Goal: Information Seeking & Learning: Learn about a topic

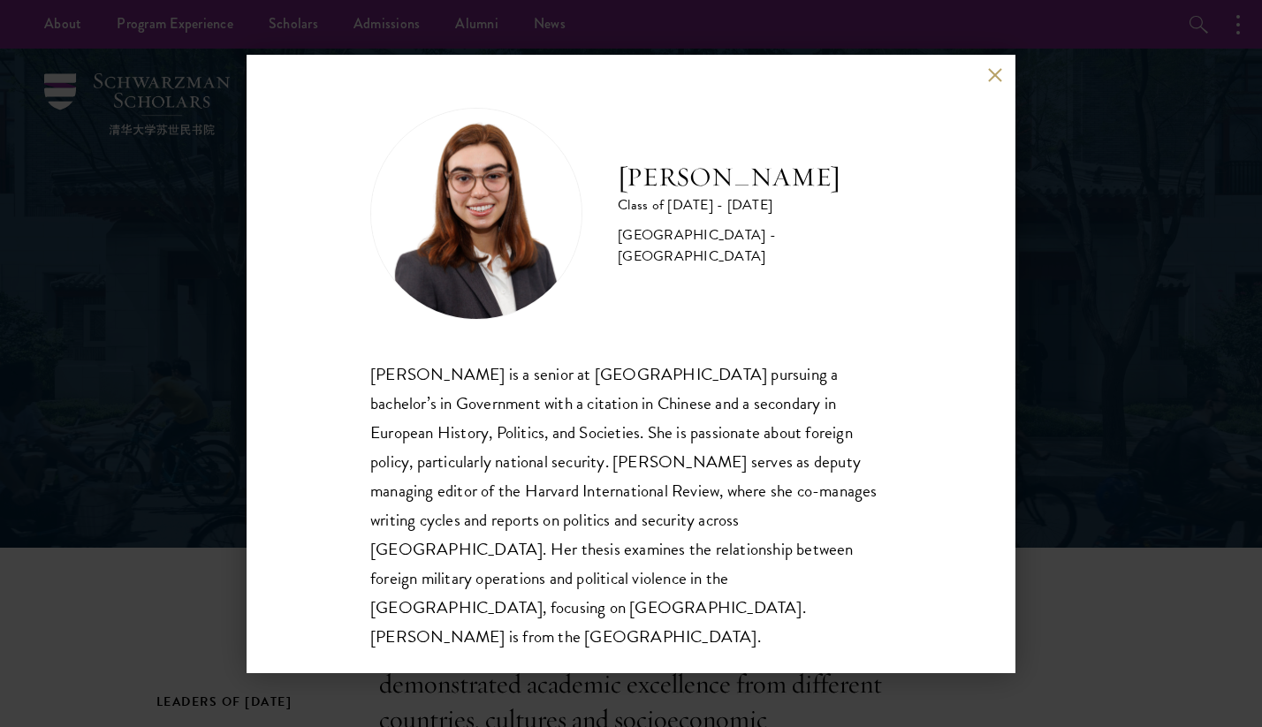
click at [996, 83] on button at bounding box center [994, 75] width 15 height 15
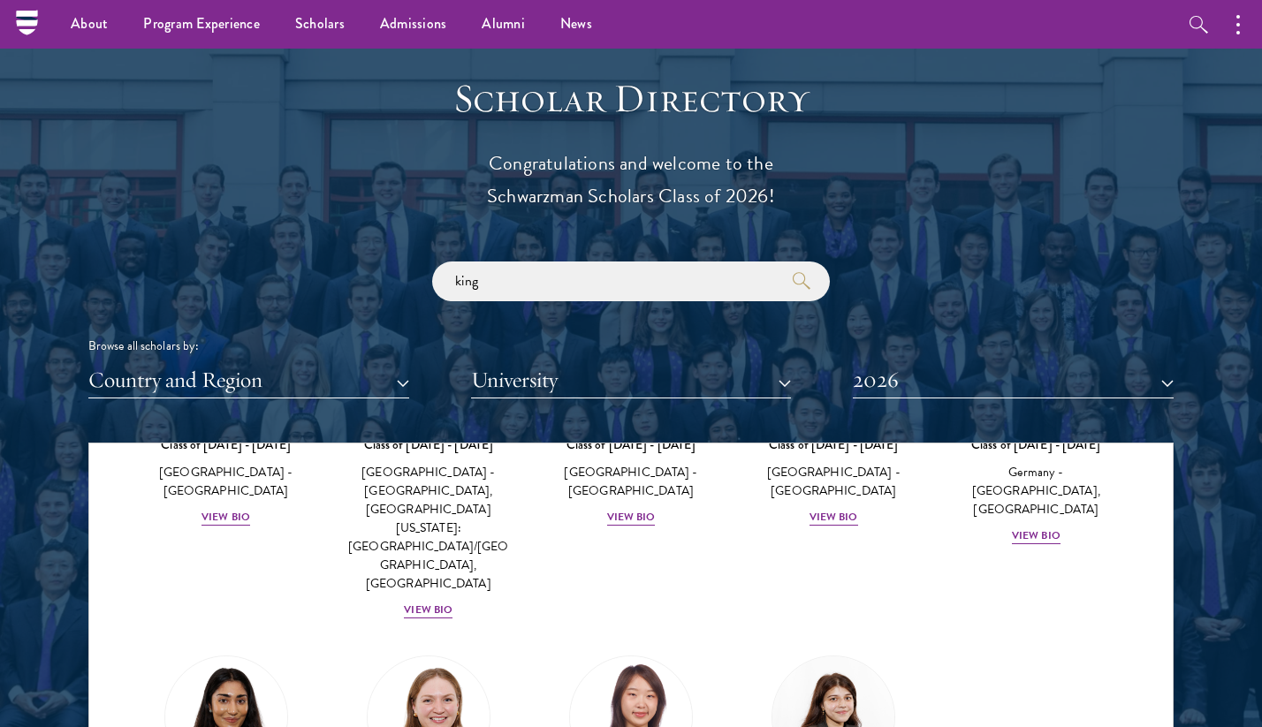
scroll to position [1894, 0]
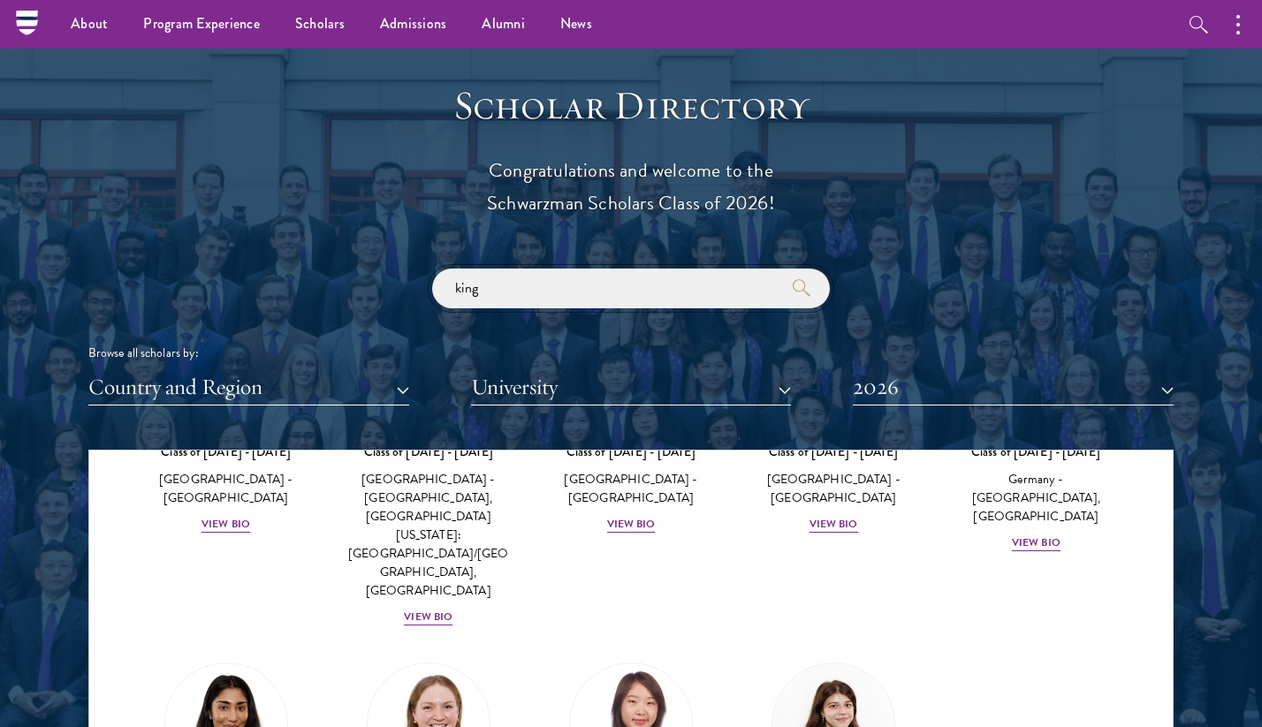
drag, startPoint x: 718, startPoint y: 301, endPoint x: 300, endPoint y: 254, distance: 421.6
click at [300, 254] on div "Scholar Directory Congratulations and welcome to the Schwarzman Scholars Class …" at bounding box center [630, 530] width 1085 height 899
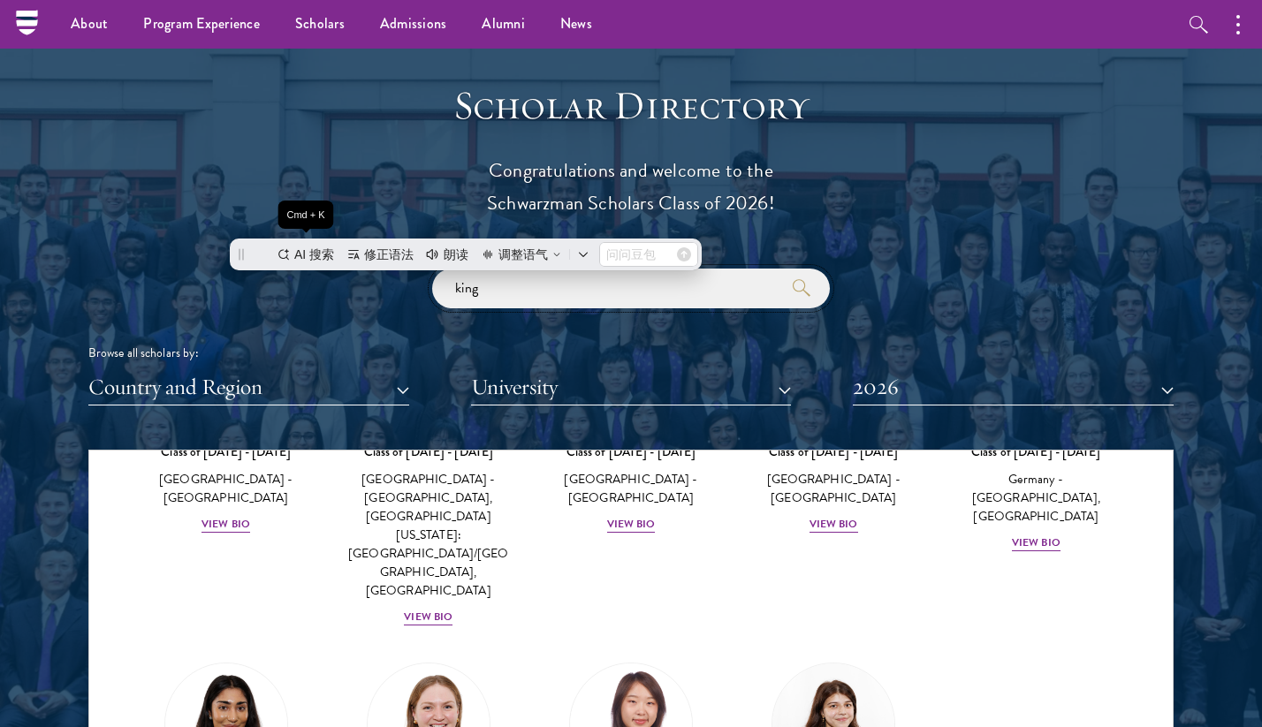
scroll to position [0, 0]
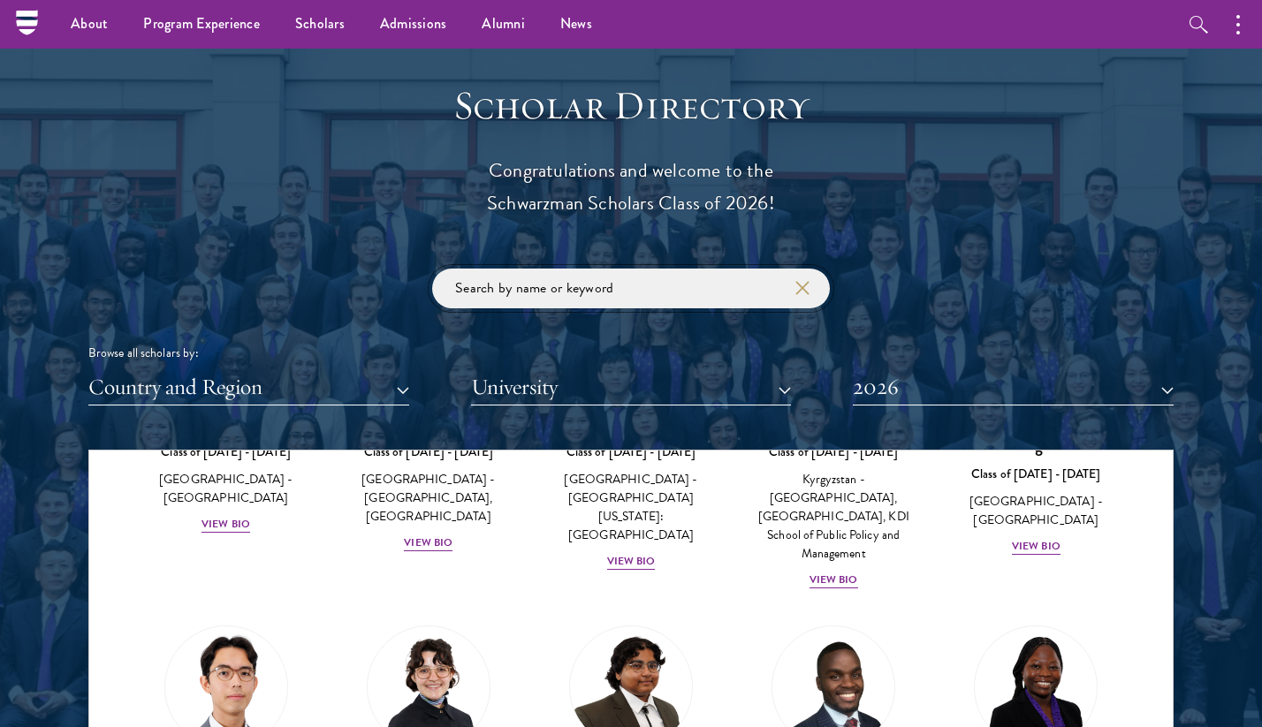
click button "submit" at bounding box center [0, 0] width 0 height 0
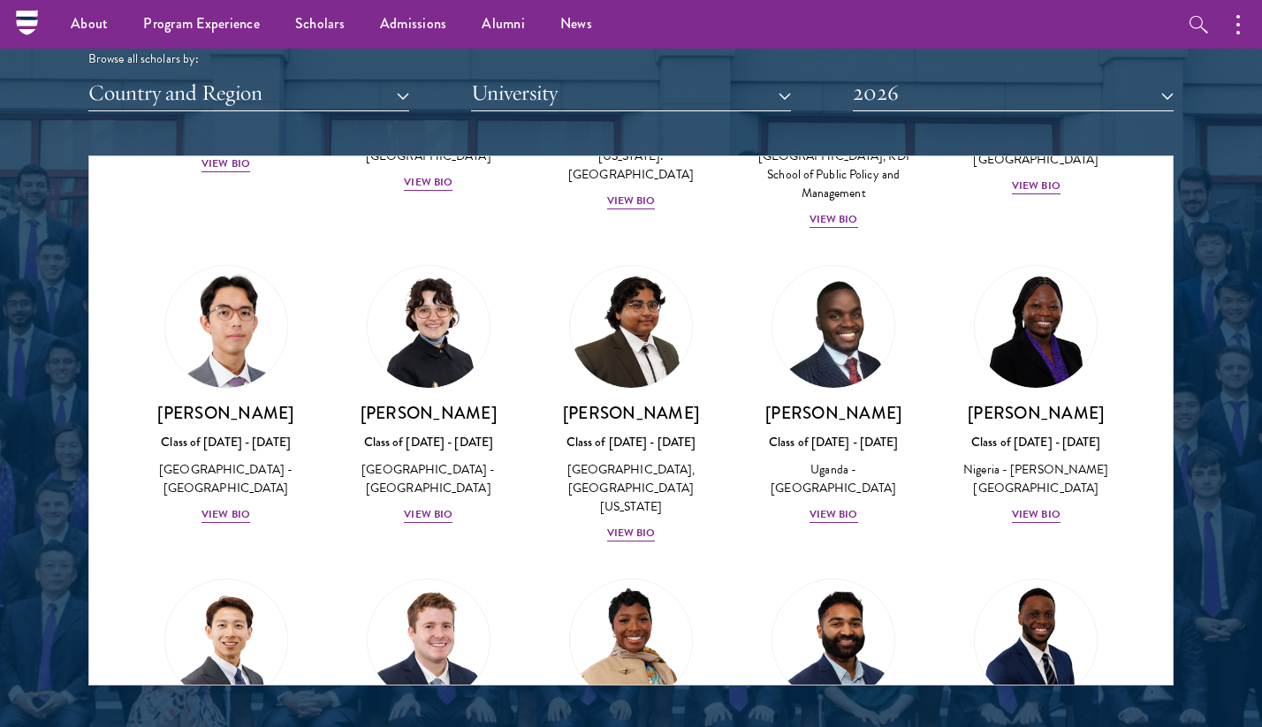
scroll to position [305, 0]
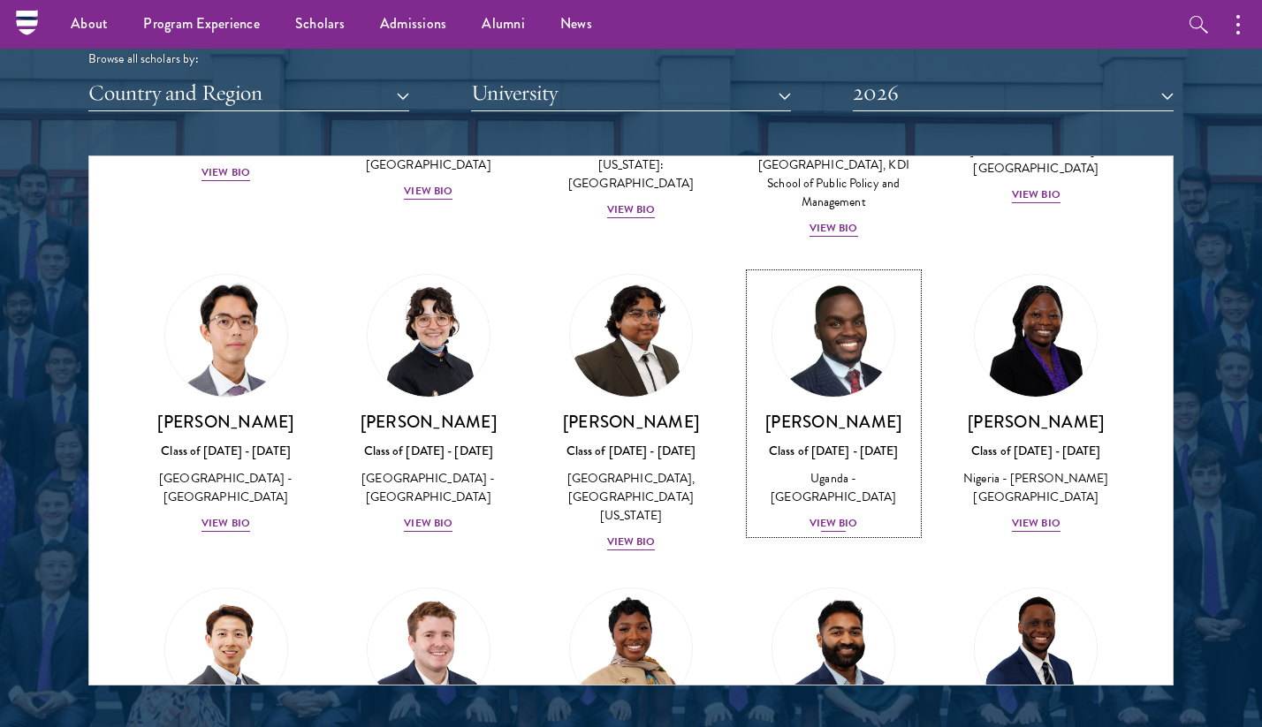
click at [855, 513] on div "[PERSON_NAME] Class of [DATE] - [DATE] [GEOGRAPHIC_DATA] - [GEOGRAPHIC_DATA] [G…" at bounding box center [833, 472] width 167 height 123
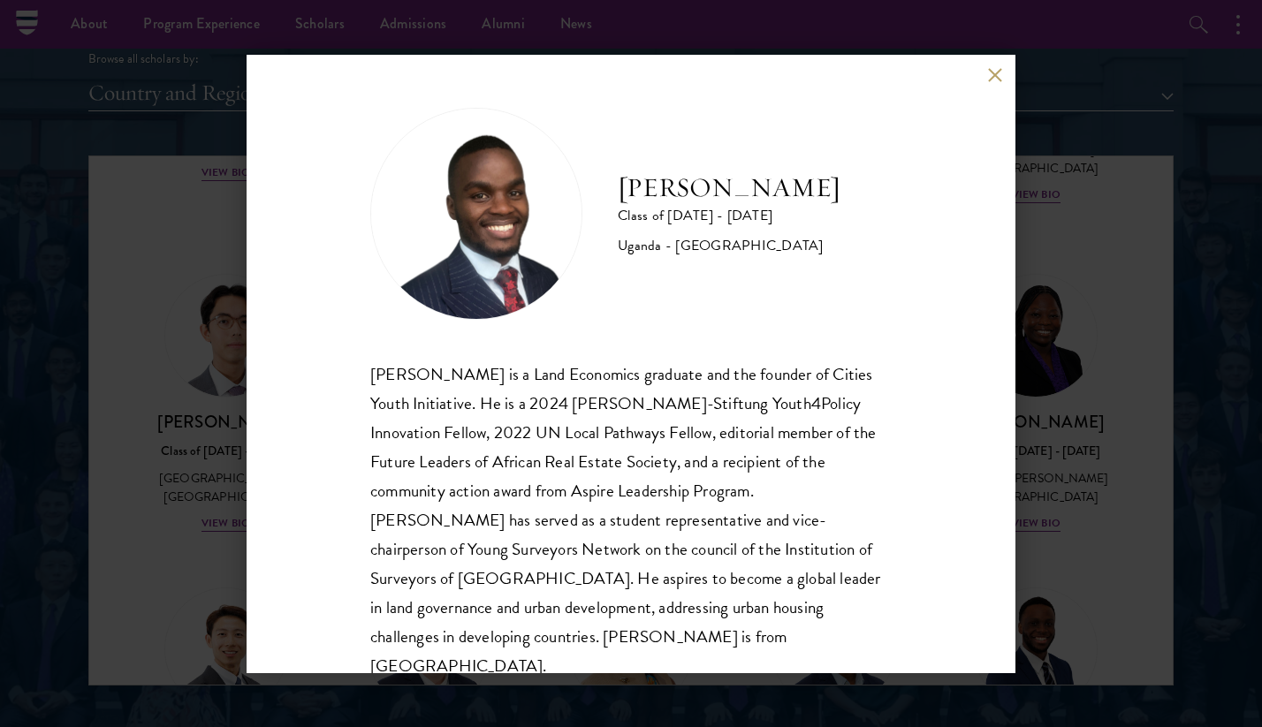
scroll to position [31, 0]
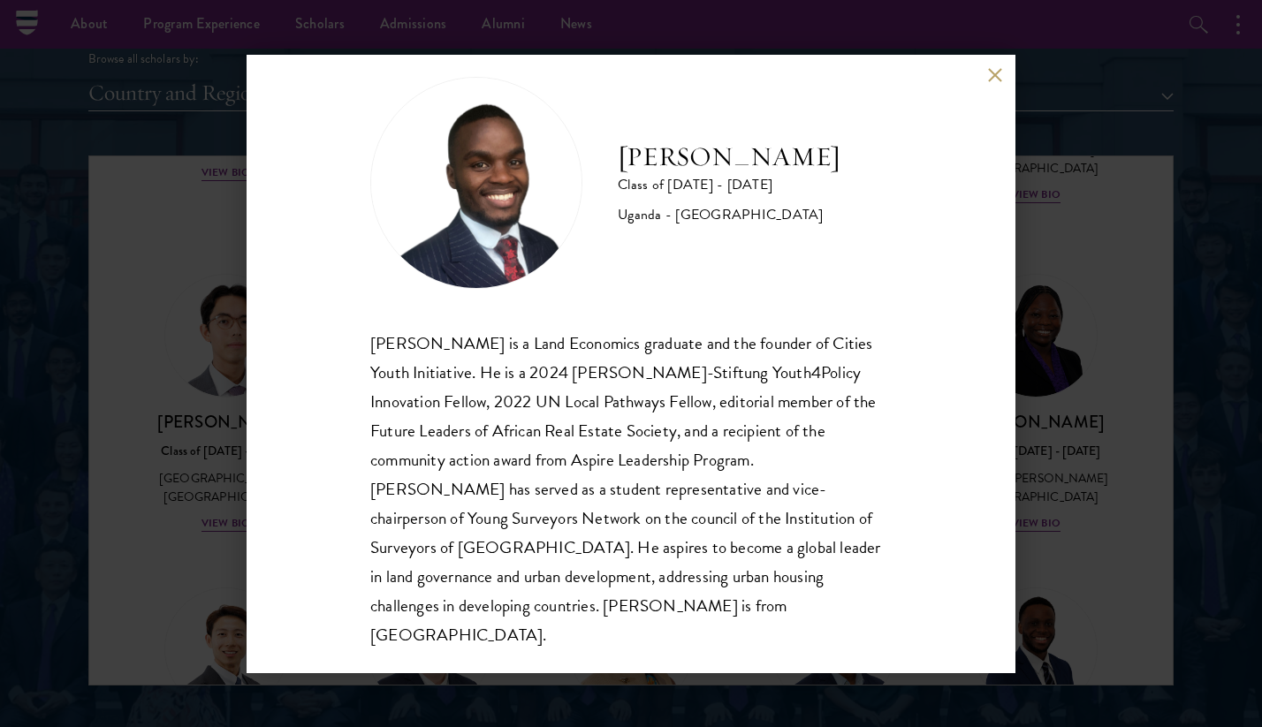
click at [999, 470] on div "[PERSON_NAME] Class of [DATE] - [DATE] [GEOGRAPHIC_DATA] - [GEOGRAPHIC_DATA] [G…" at bounding box center [631, 364] width 769 height 619
click at [1040, 470] on div "[PERSON_NAME] Class of [DATE] - [DATE] [GEOGRAPHIC_DATA] - [GEOGRAPHIC_DATA] [G…" at bounding box center [631, 363] width 1262 height 727
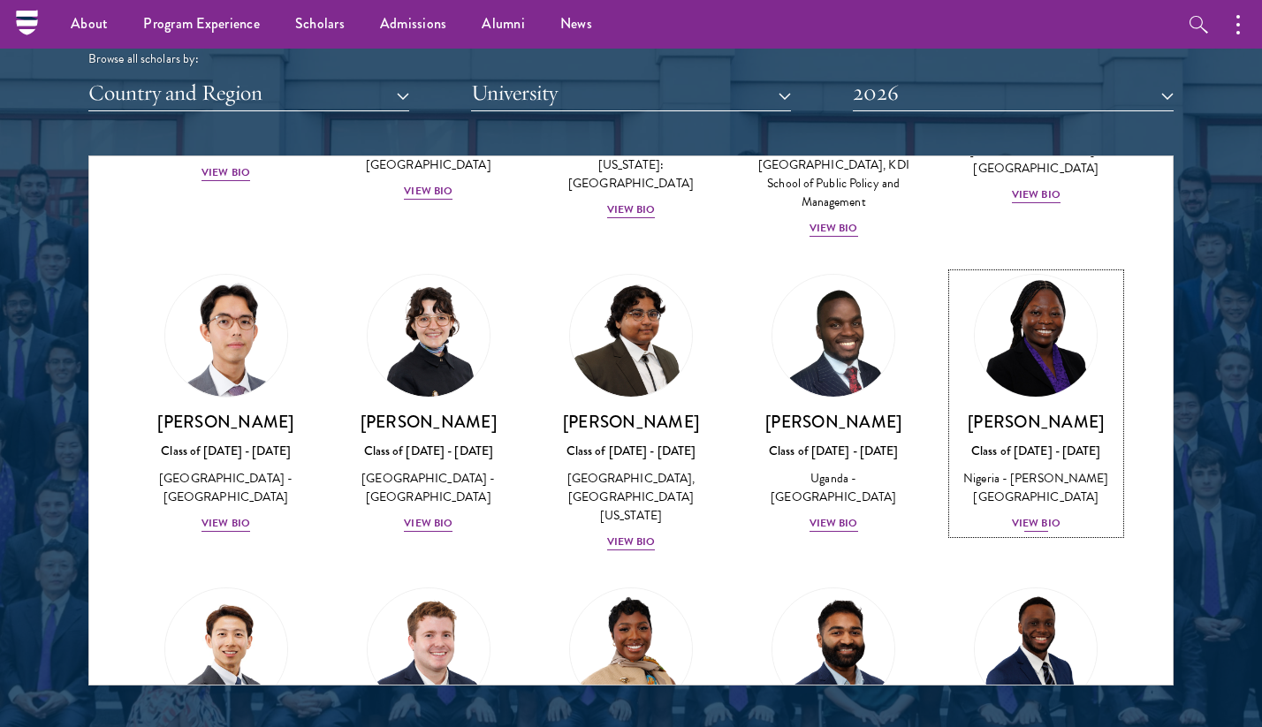
click at [1037, 499] on div "Nigeria - [PERSON_NAME][GEOGRAPHIC_DATA]" at bounding box center [1036, 487] width 167 height 37
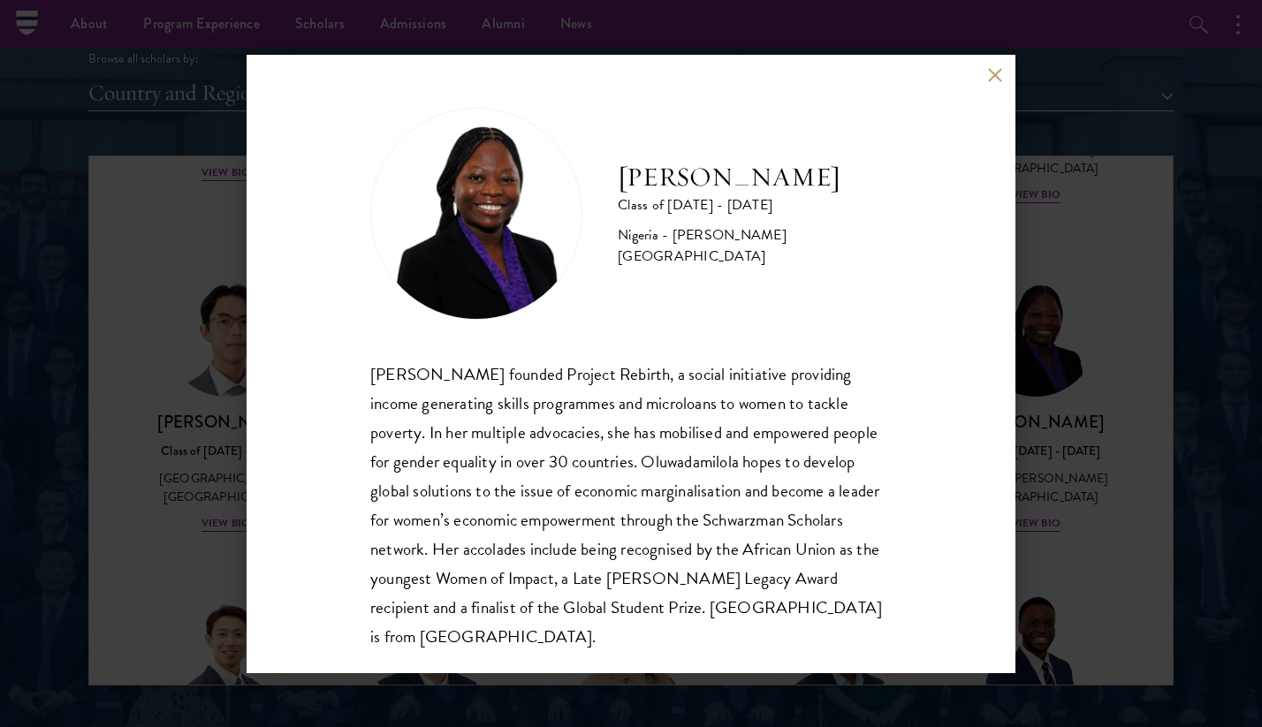
click at [922, 350] on div "[PERSON_NAME] Class of [DATE] - [DATE] [GEOGRAPHIC_DATA] - [PERSON_NAME][GEOGRA…" at bounding box center [631, 364] width 769 height 619
click at [1010, 337] on div "[PERSON_NAME] Class of [DATE] - [DATE] [GEOGRAPHIC_DATA] - [PERSON_NAME][GEOGRA…" at bounding box center [631, 364] width 769 height 619
click at [1047, 338] on div "[PERSON_NAME] Class of [DATE] - [DATE] [GEOGRAPHIC_DATA] - [PERSON_NAME][GEOGRA…" at bounding box center [631, 363] width 1262 height 727
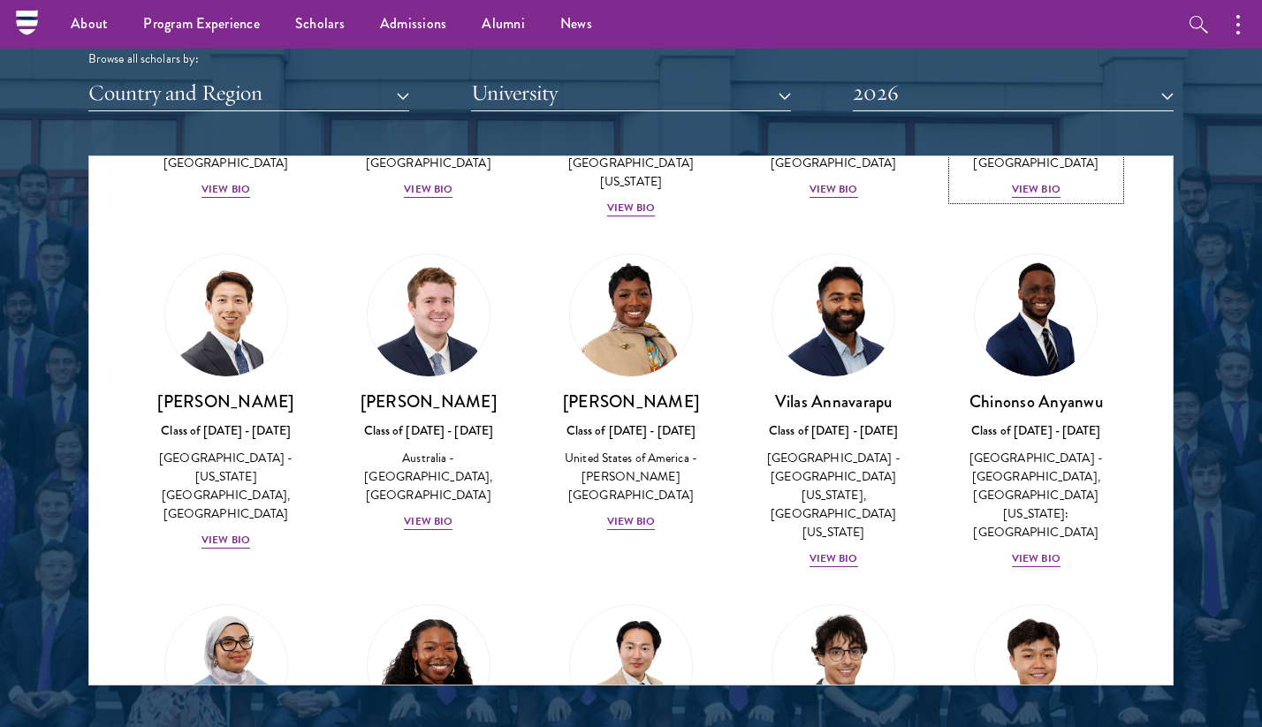
scroll to position [643, 0]
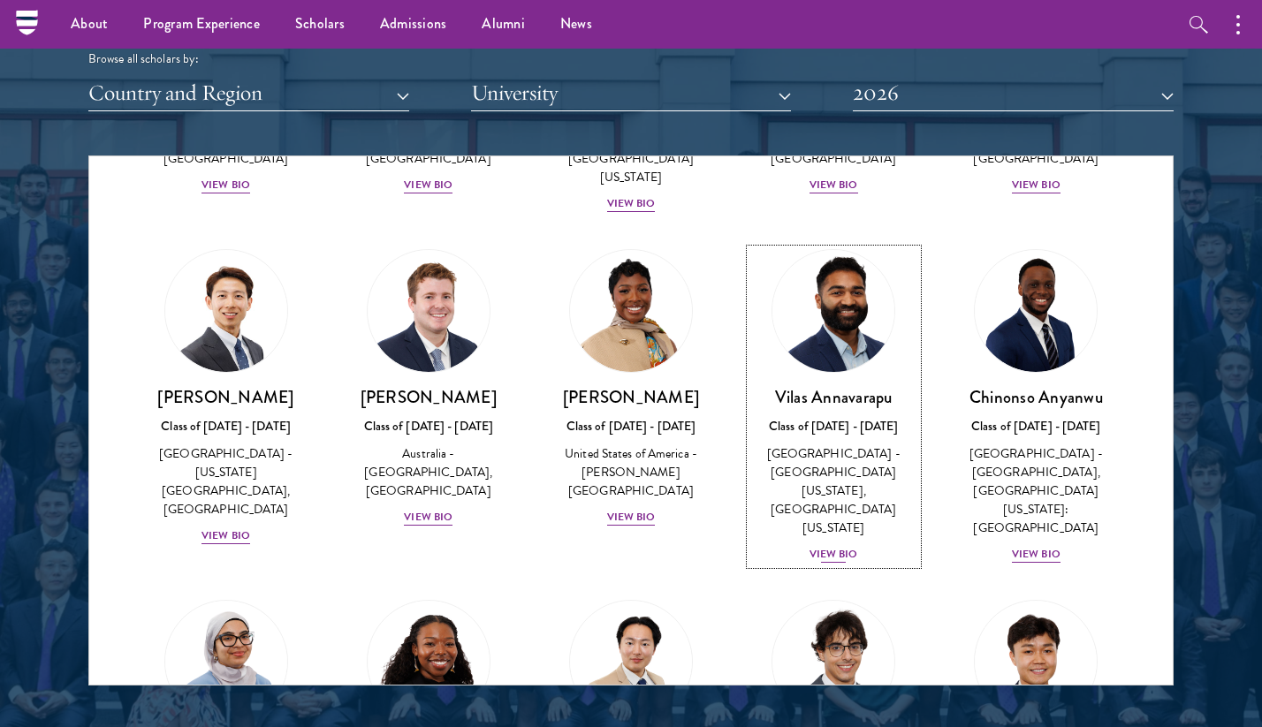
click at [762, 444] on div "[GEOGRAPHIC_DATA] - [GEOGRAPHIC_DATA][US_STATE], [GEOGRAPHIC_DATA][US_STATE]" at bounding box center [833, 490] width 167 height 93
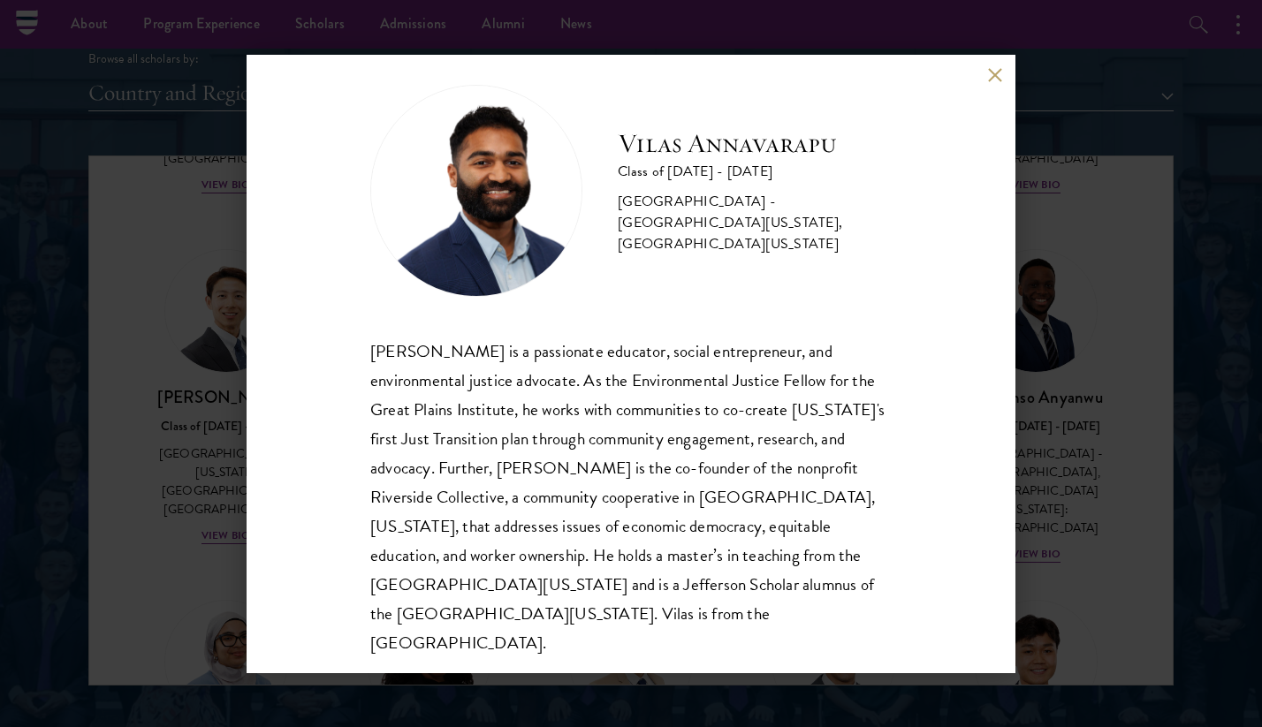
scroll to position [31, 0]
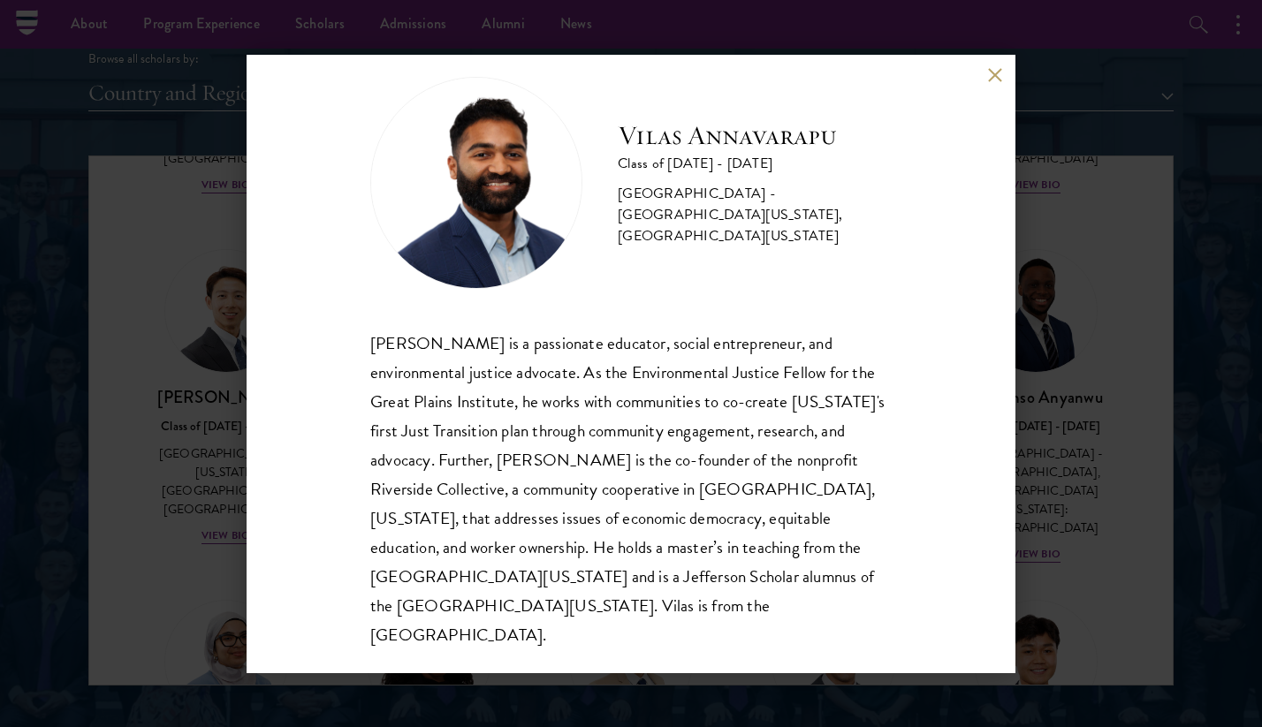
click at [1094, 449] on div "[PERSON_NAME] Class of [DATE] - [DATE] [GEOGRAPHIC_DATA] - [GEOGRAPHIC_DATA][US…" at bounding box center [631, 363] width 1262 height 727
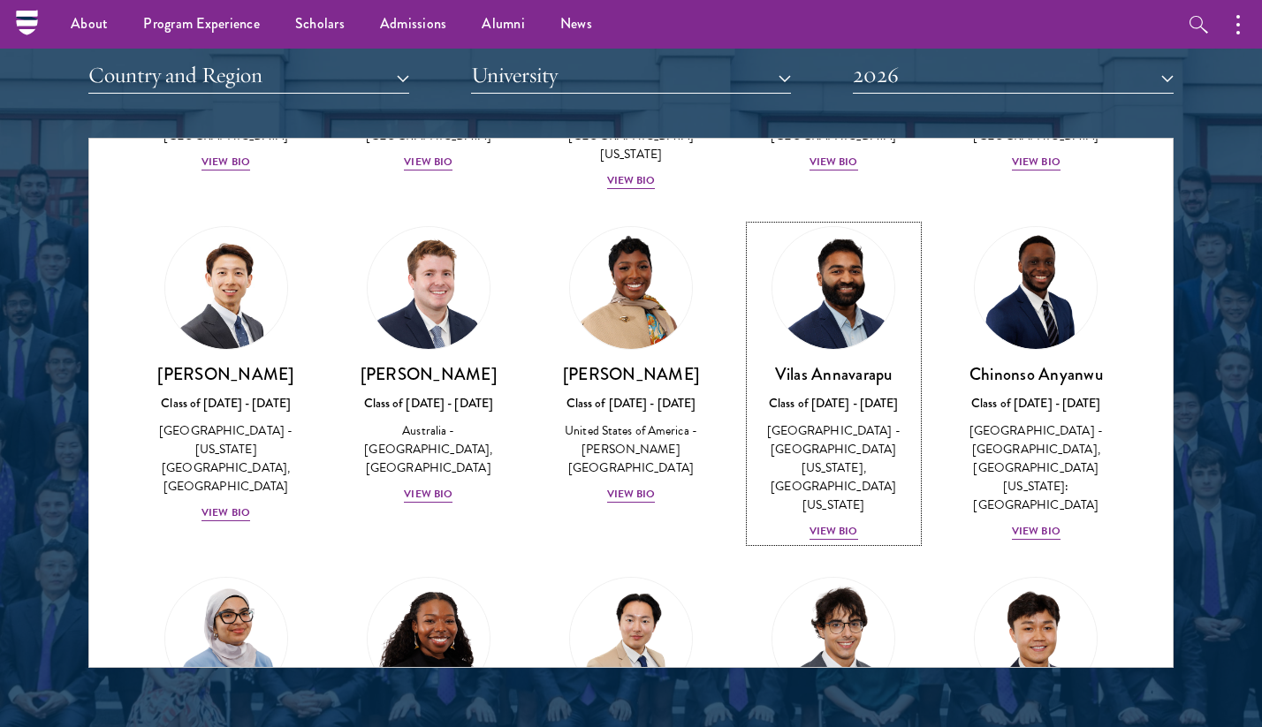
scroll to position [2181, 0]
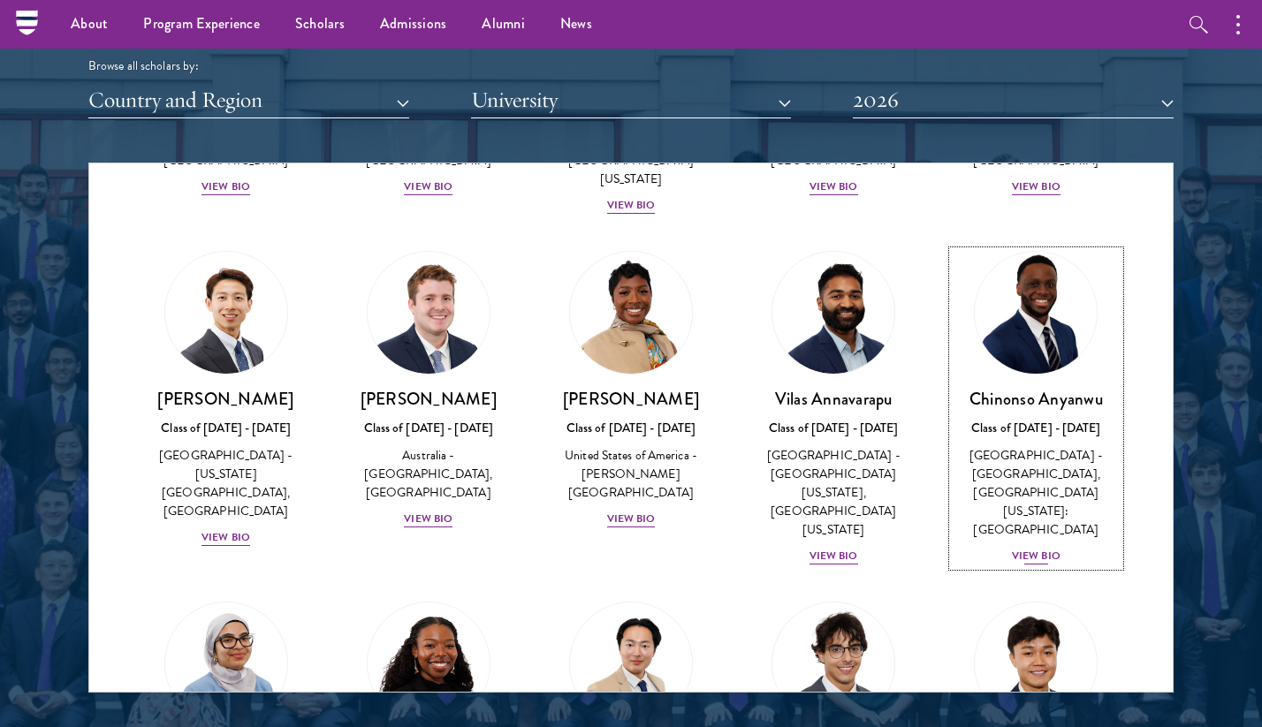
click at [1076, 312] on img at bounding box center [1036, 313] width 134 height 134
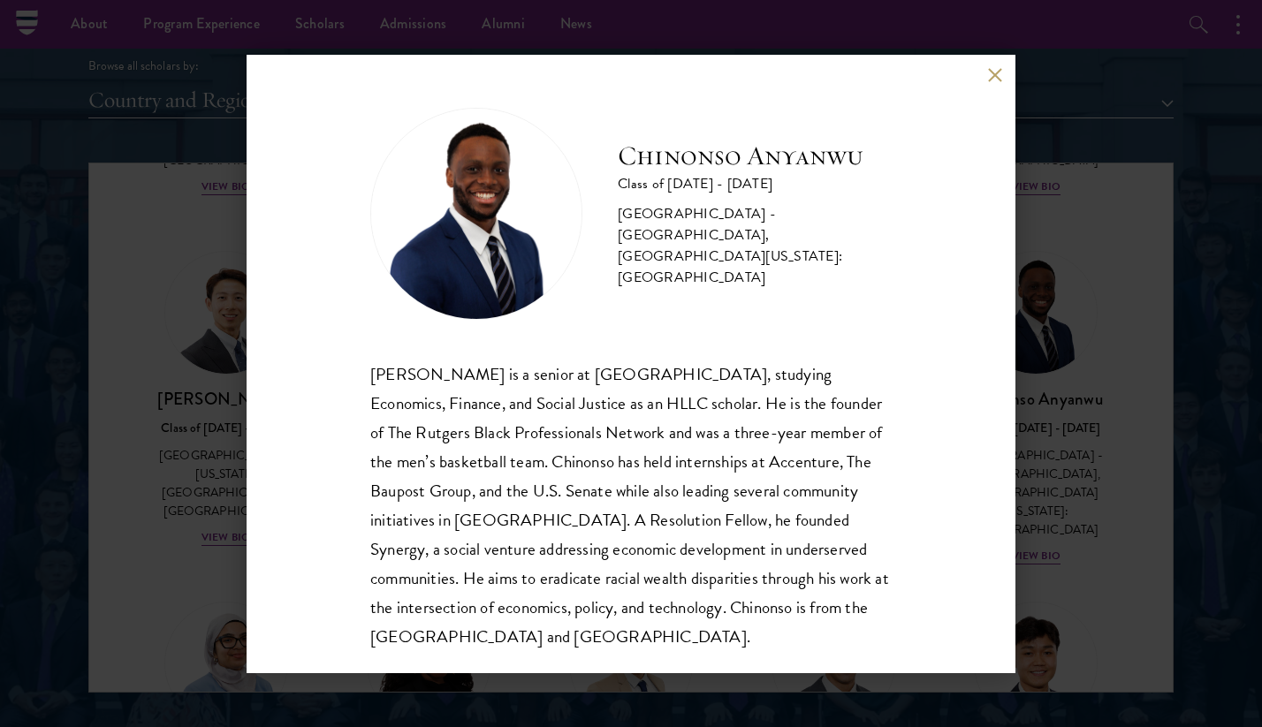
click at [1069, 240] on div "[PERSON_NAME] Class of [DATE] - [DATE] [GEOGRAPHIC_DATA] - [GEOGRAPHIC_DATA], […" at bounding box center [631, 363] width 1262 height 727
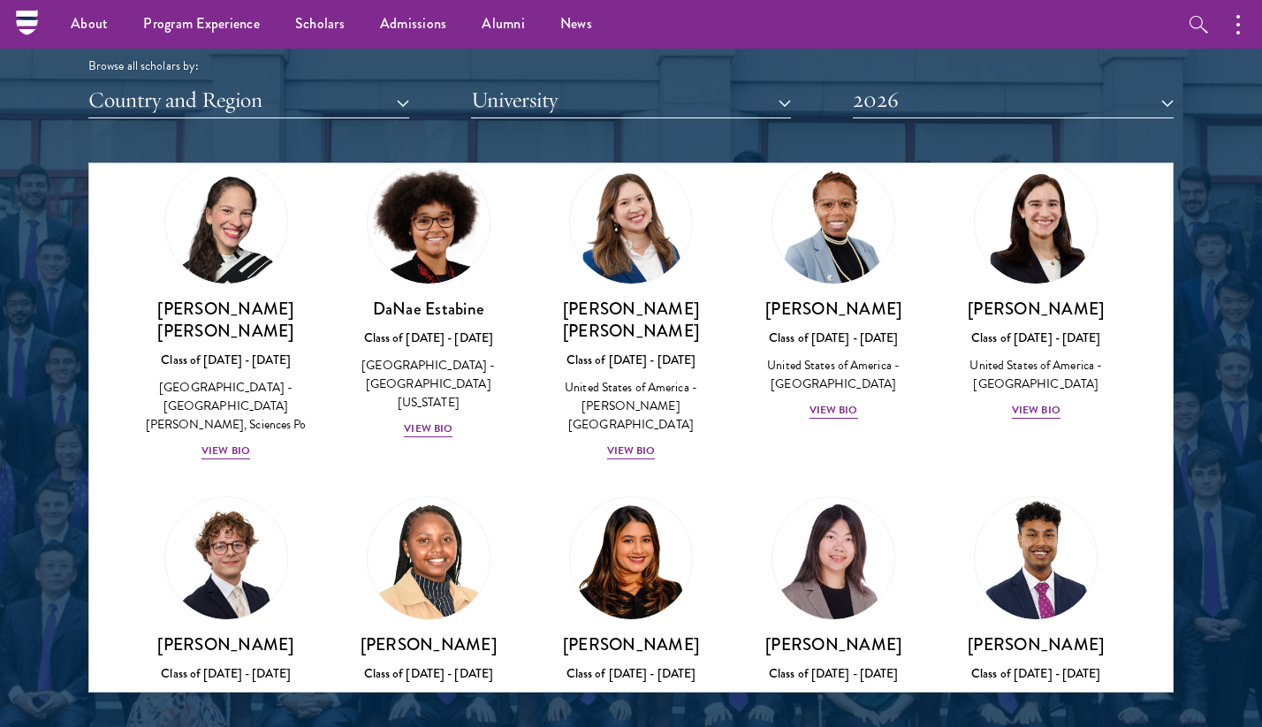
scroll to position [2490, 0]
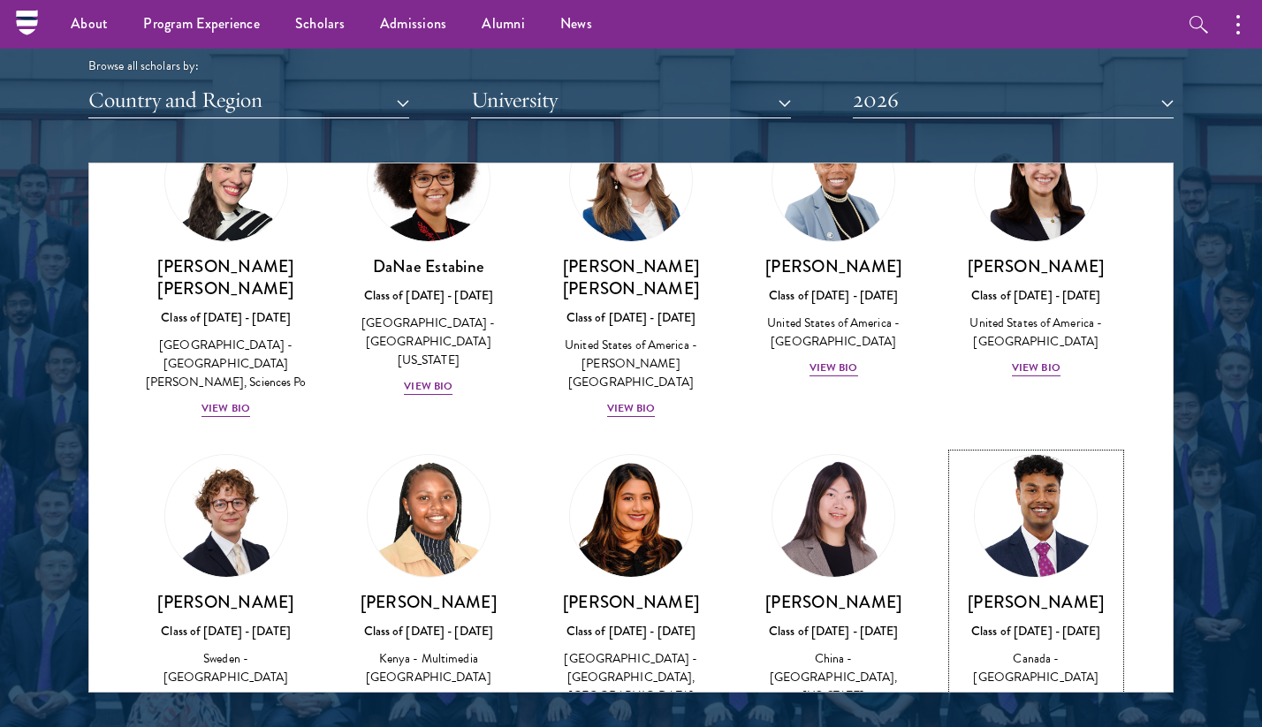
click at [1006, 591] on h3 "[PERSON_NAME]" at bounding box center [1036, 602] width 167 height 22
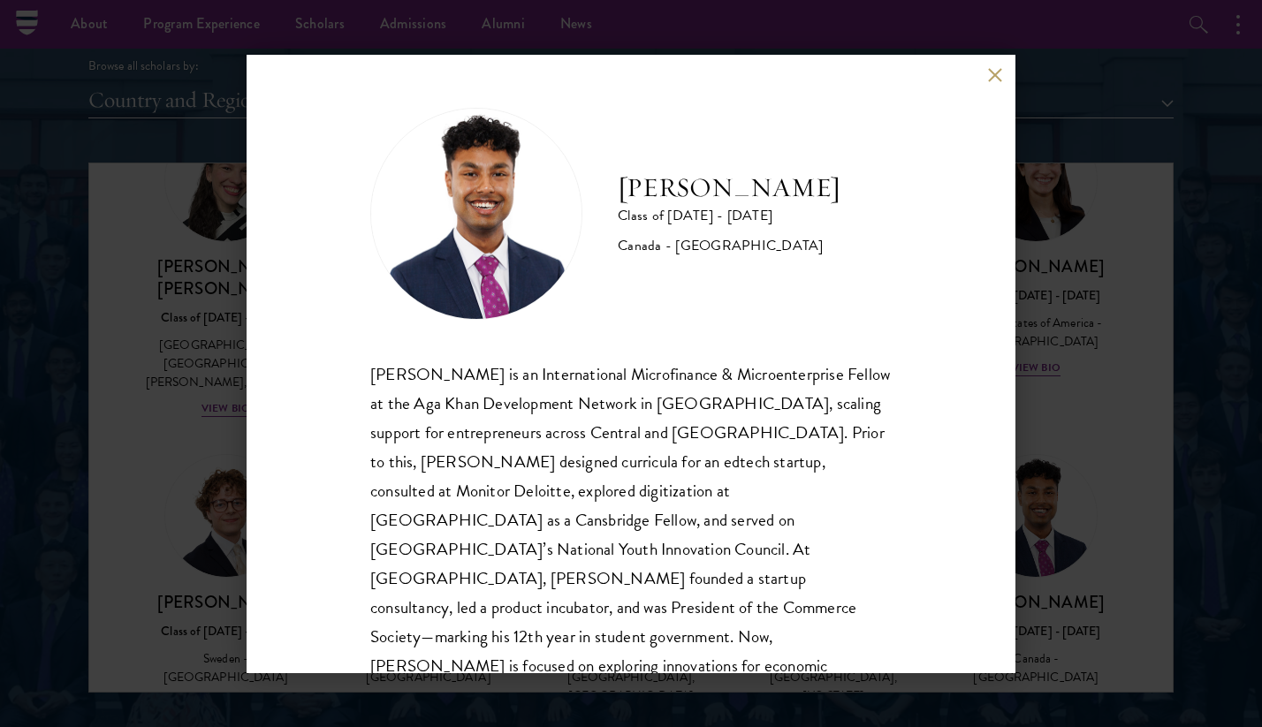
scroll to position [31, 0]
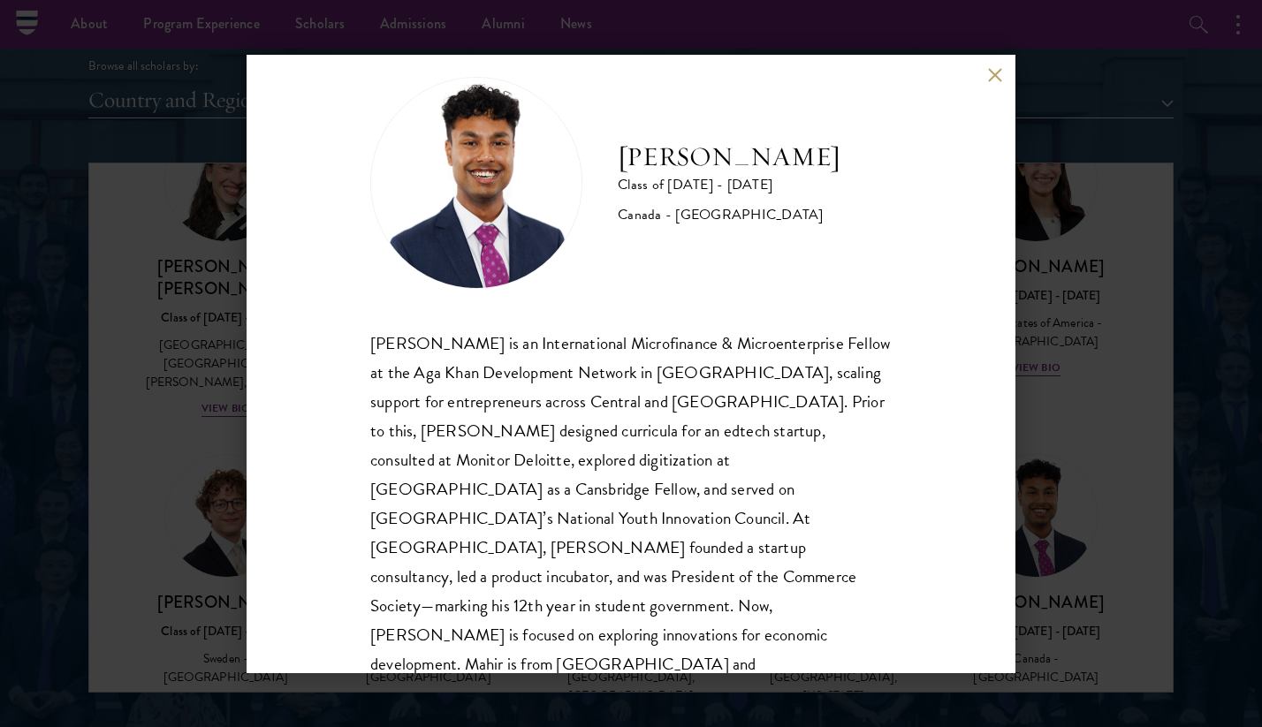
click at [1053, 490] on div "[PERSON_NAME] Class of [DATE] - [DATE] [GEOGRAPHIC_DATA] - [GEOGRAPHIC_DATA] [P…" at bounding box center [631, 363] width 1262 height 727
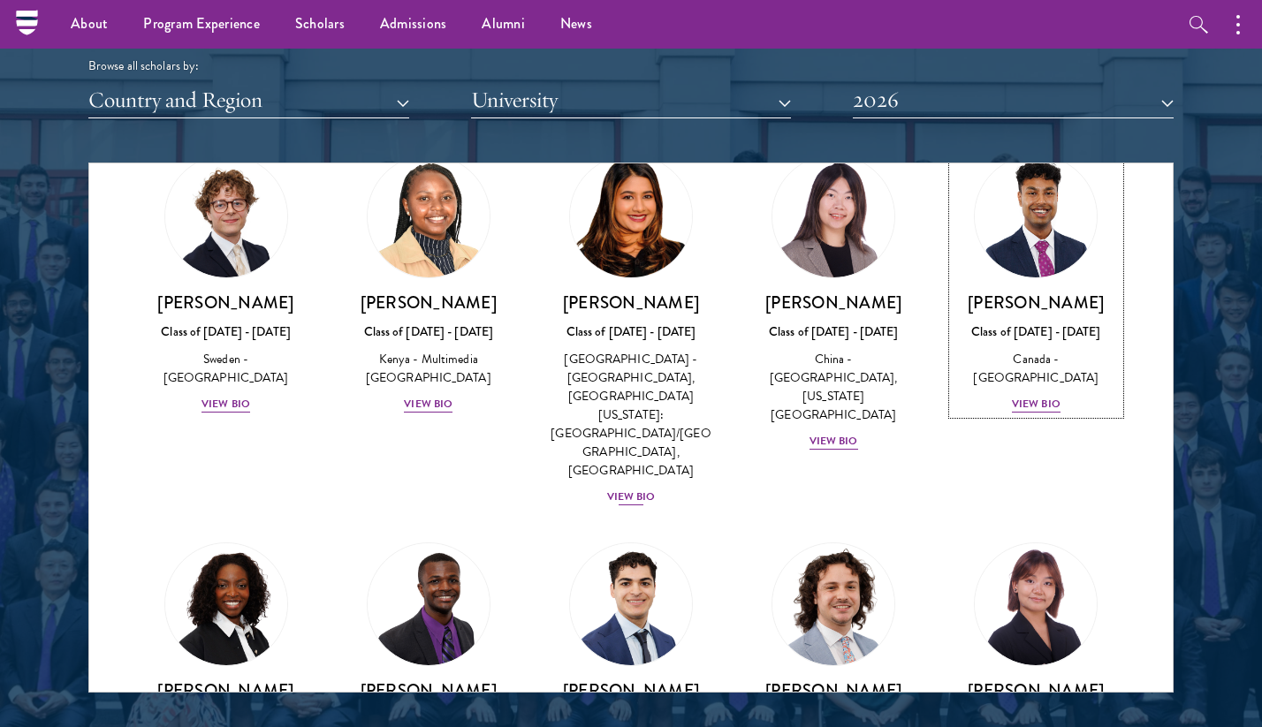
scroll to position [2803, 0]
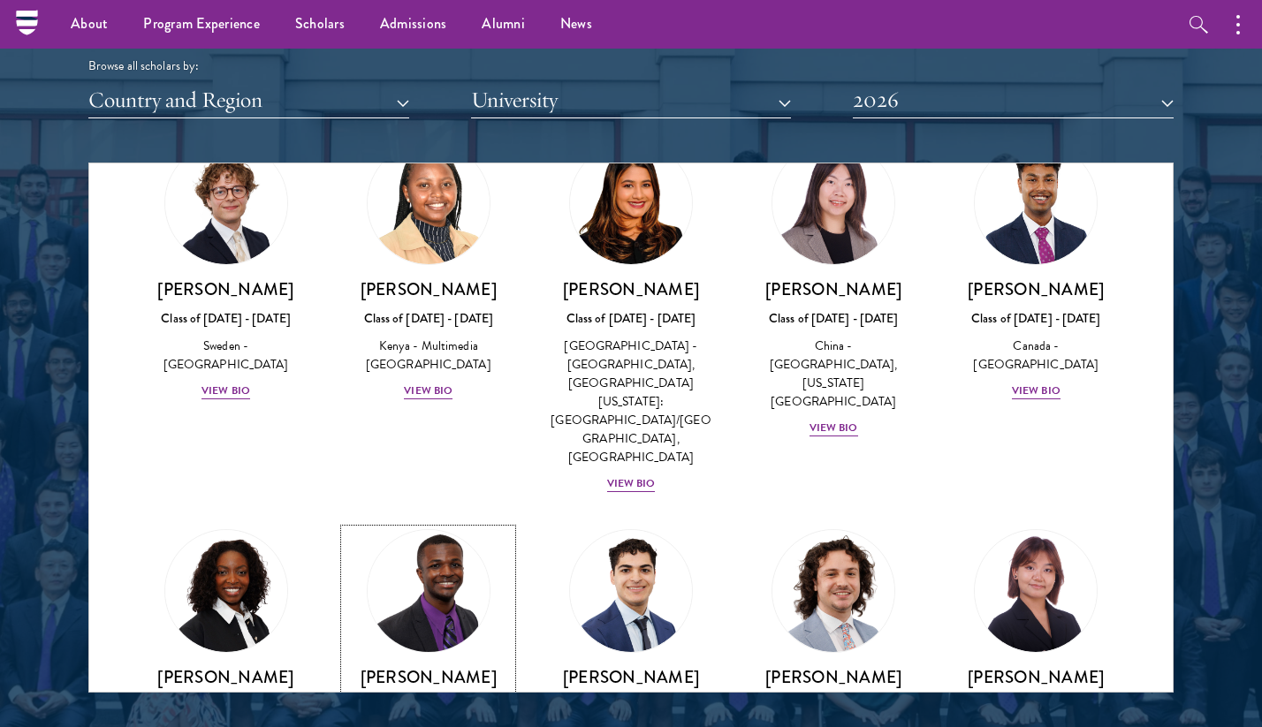
click at [467, 666] on div "[PERSON_NAME] Class of [DATE] - [DATE] [GEOGRAPHIC_DATA] - [PERSON_NAME] Univer…" at bounding box center [428, 736] width 167 height 141
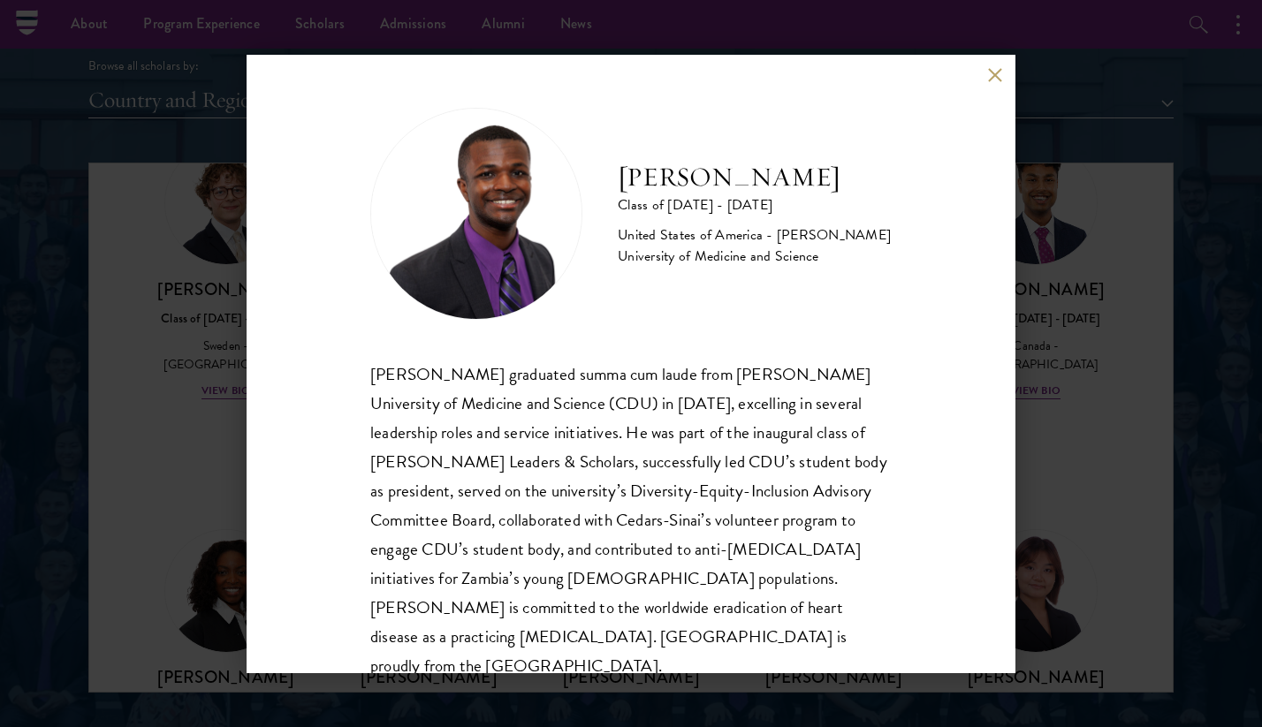
scroll to position [31, 0]
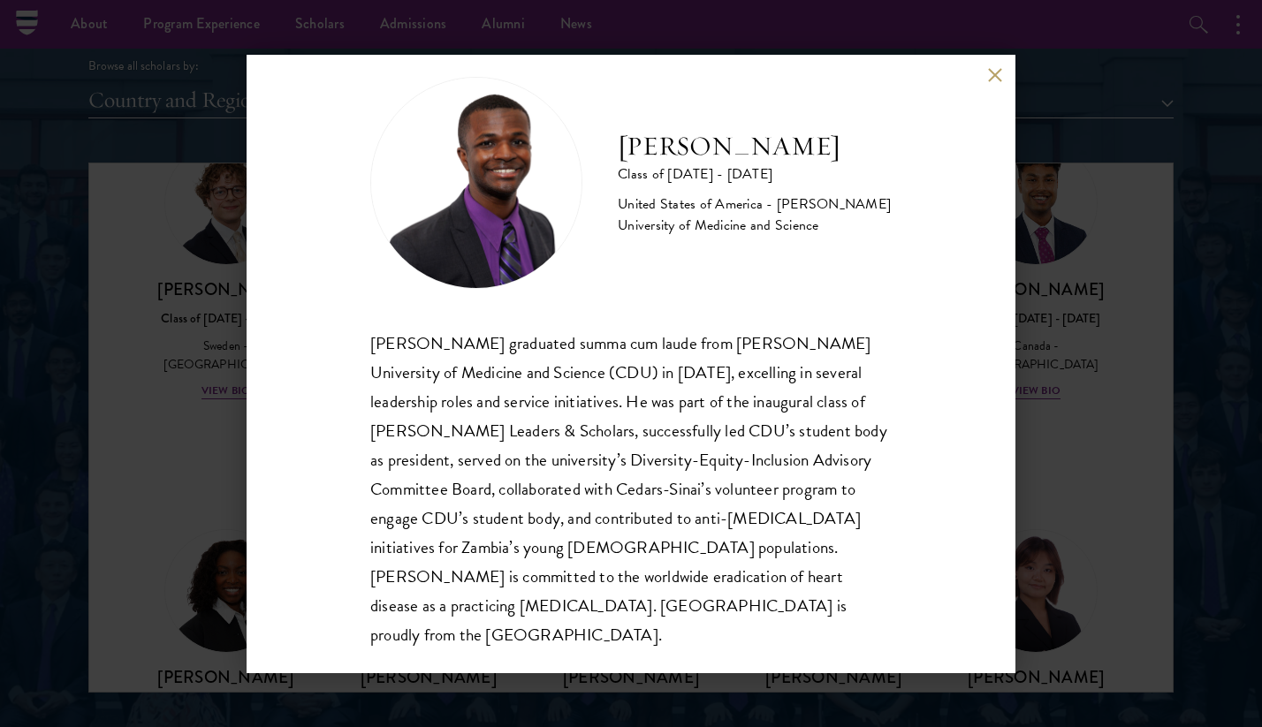
click at [171, 384] on div "[PERSON_NAME] Class of [DATE] - [DATE] [GEOGRAPHIC_DATA] - [PERSON_NAME] Univer…" at bounding box center [631, 363] width 1262 height 727
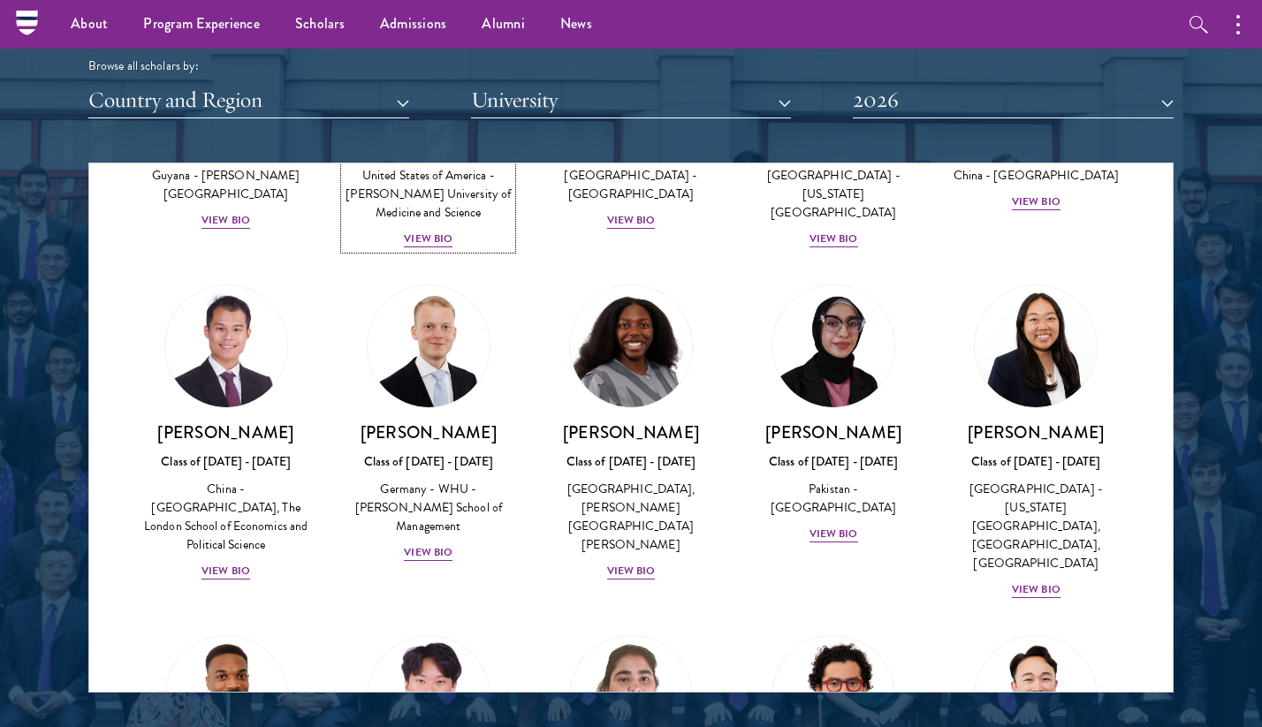
scroll to position [3358, 0]
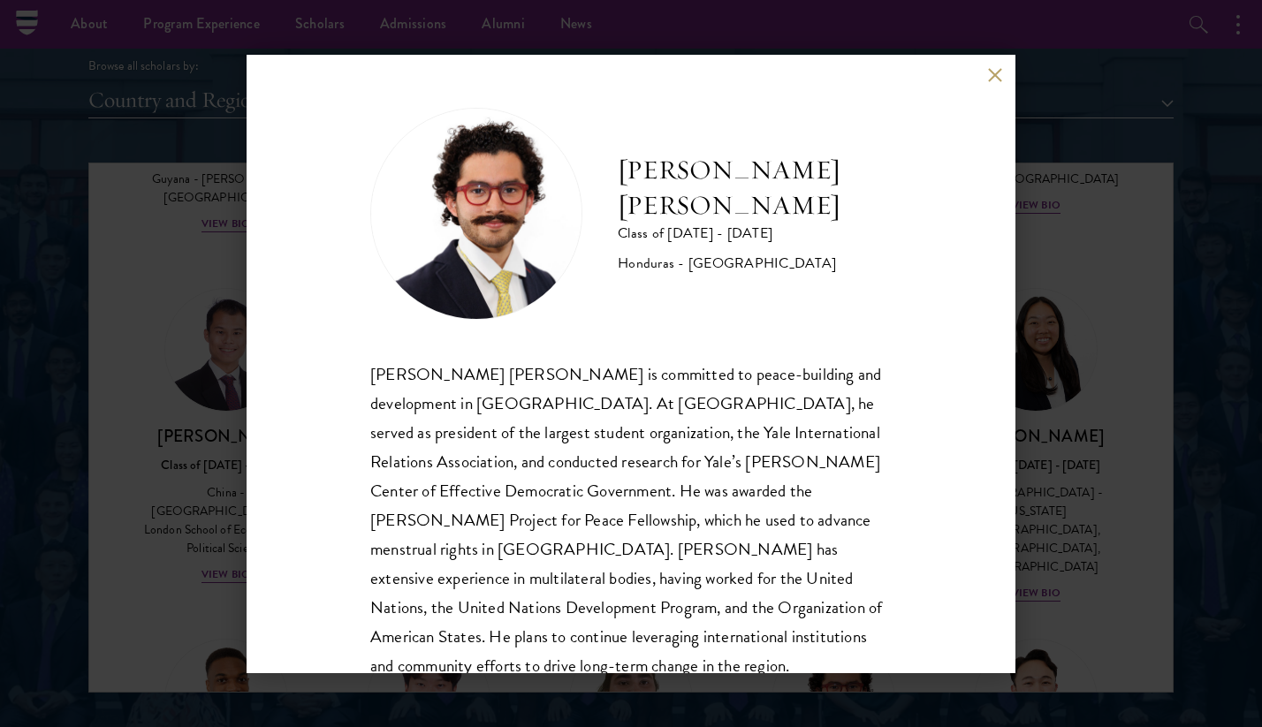
scroll to position [60, 0]
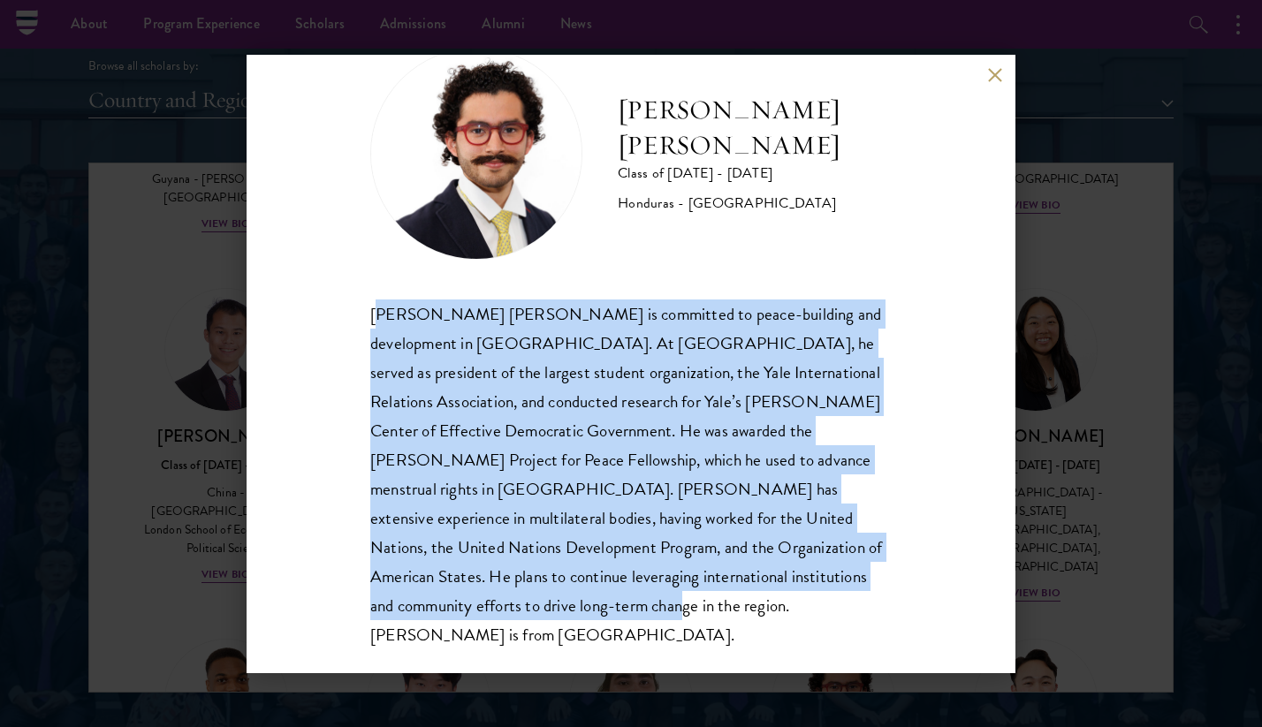
drag, startPoint x: 376, startPoint y: 311, endPoint x: 574, endPoint y: 608, distance: 356.4
click at [574, 608] on div "[PERSON_NAME] [PERSON_NAME] is committed to peace-building and development in […" at bounding box center [630, 475] width 521 height 351
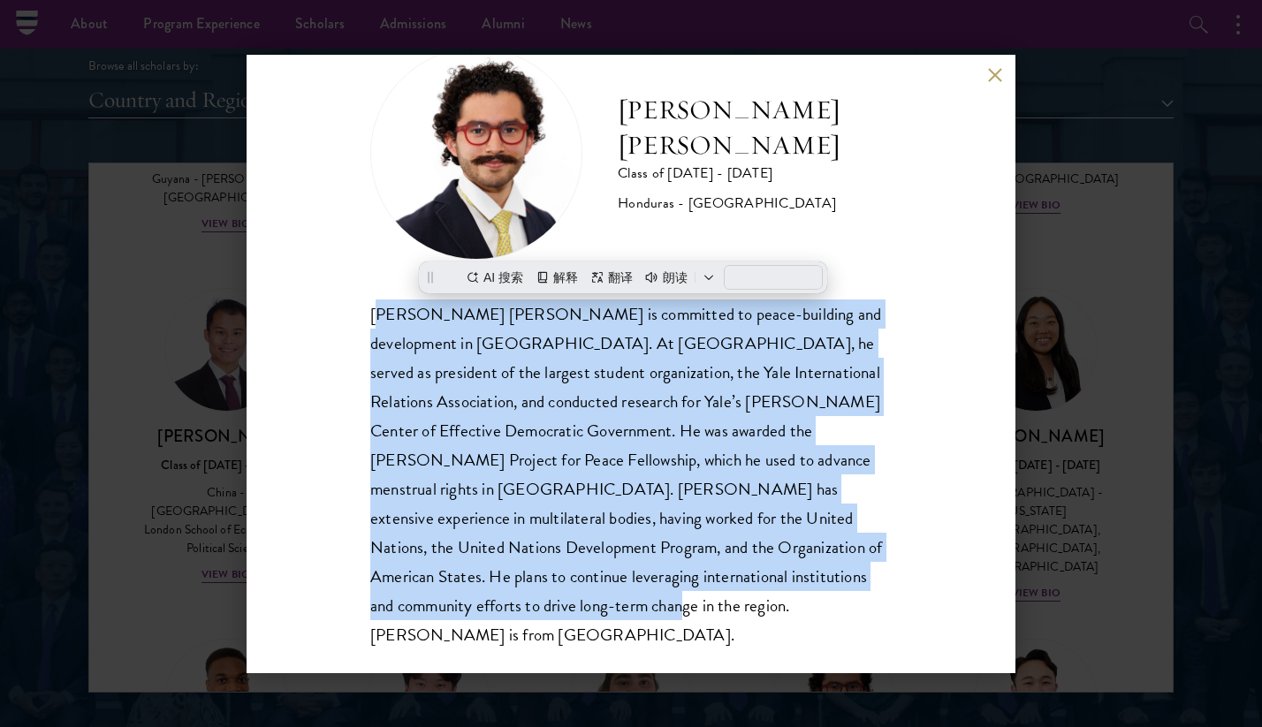
copy div "[PERSON_NAME] [PERSON_NAME] is committed to peace-building and development in […"
click at [455, 460] on div "[PERSON_NAME] [PERSON_NAME] is committed to peace-building and development in […" at bounding box center [630, 475] width 521 height 351
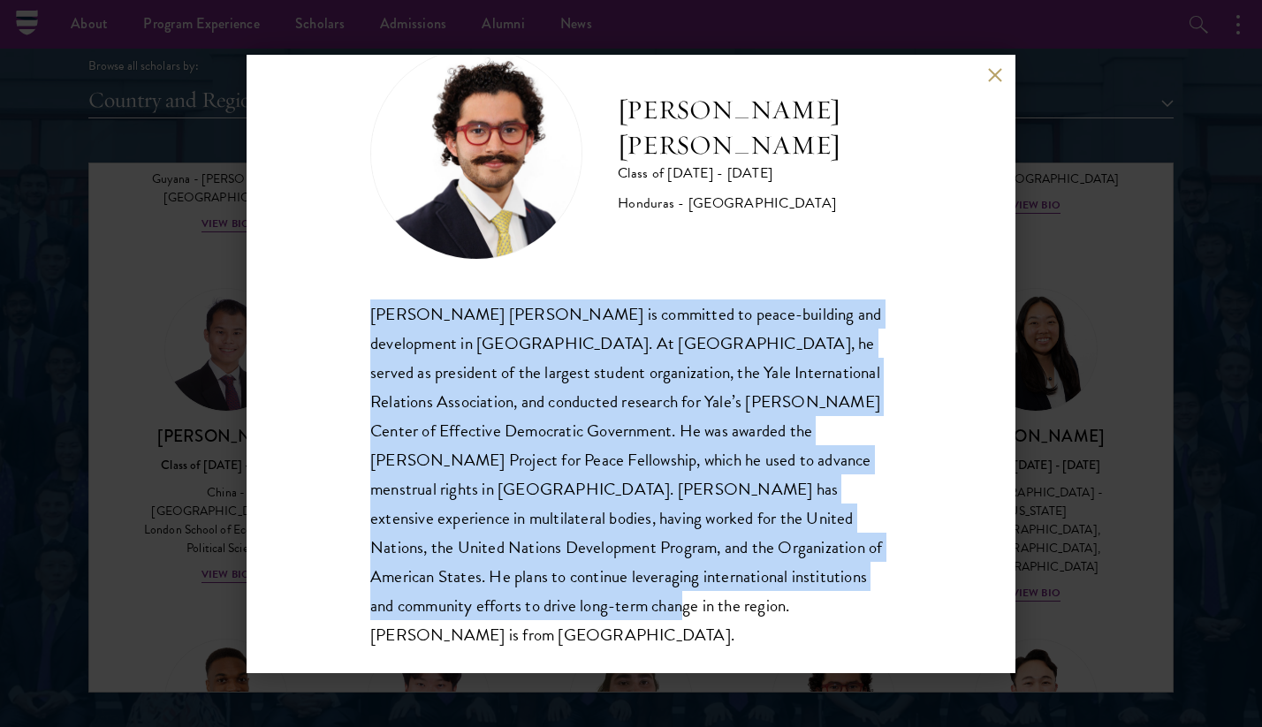
drag, startPoint x: 363, startPoint y: 307, endPoint x: 536, endPoint y: 633, distance: 369.2
click at [536, 633] on div "[PERSON_NAME] [PERSON_NAME] Class of [DATE] - [DATE] [GEOGRAPHIC_DATA] - [GEOGR…" at bounding box center [631, 364] width 769 height 619
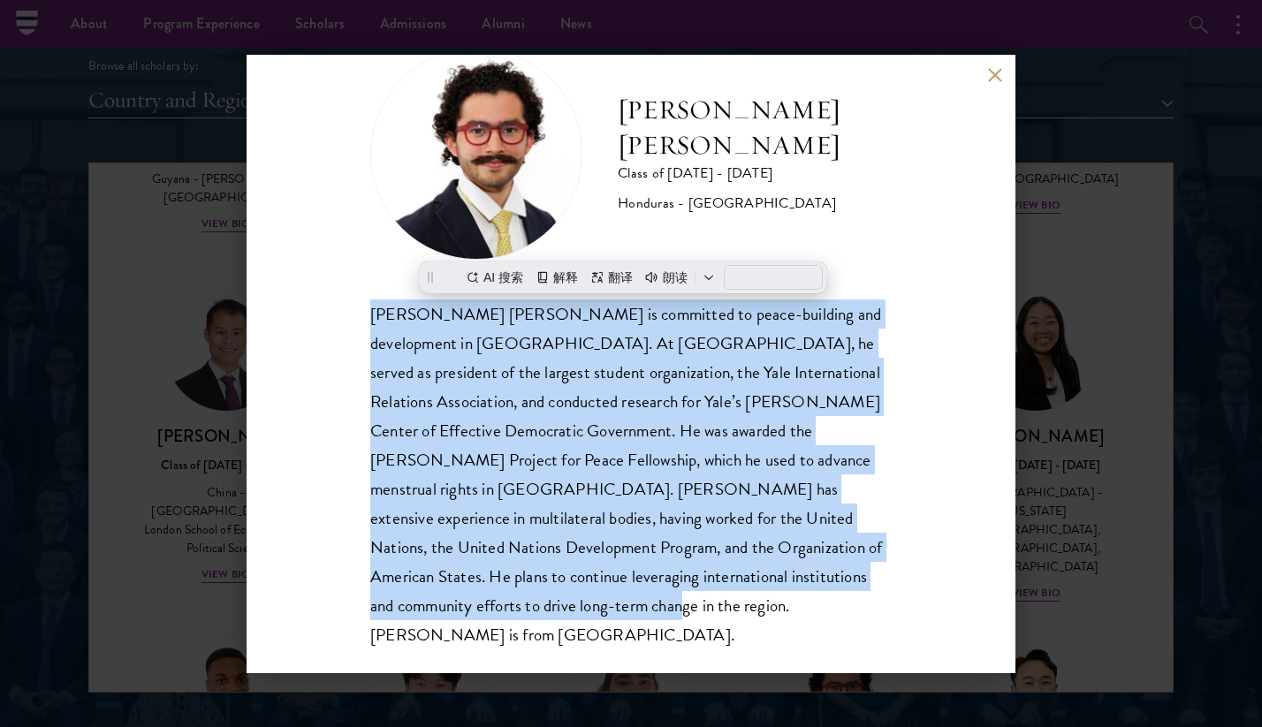
copy div "[PERSON_NAME] [PERSON_NAME] is committed to peace-building and development in […"
click at [1029, 458] on div "[PERSON_NAME] [PERSON_NAME] Class of [DATE] - [DATE] [GEOGRAPHIC_DATA] - [GEOGR…" at bounding box center [631, 363] width 1262 height 727
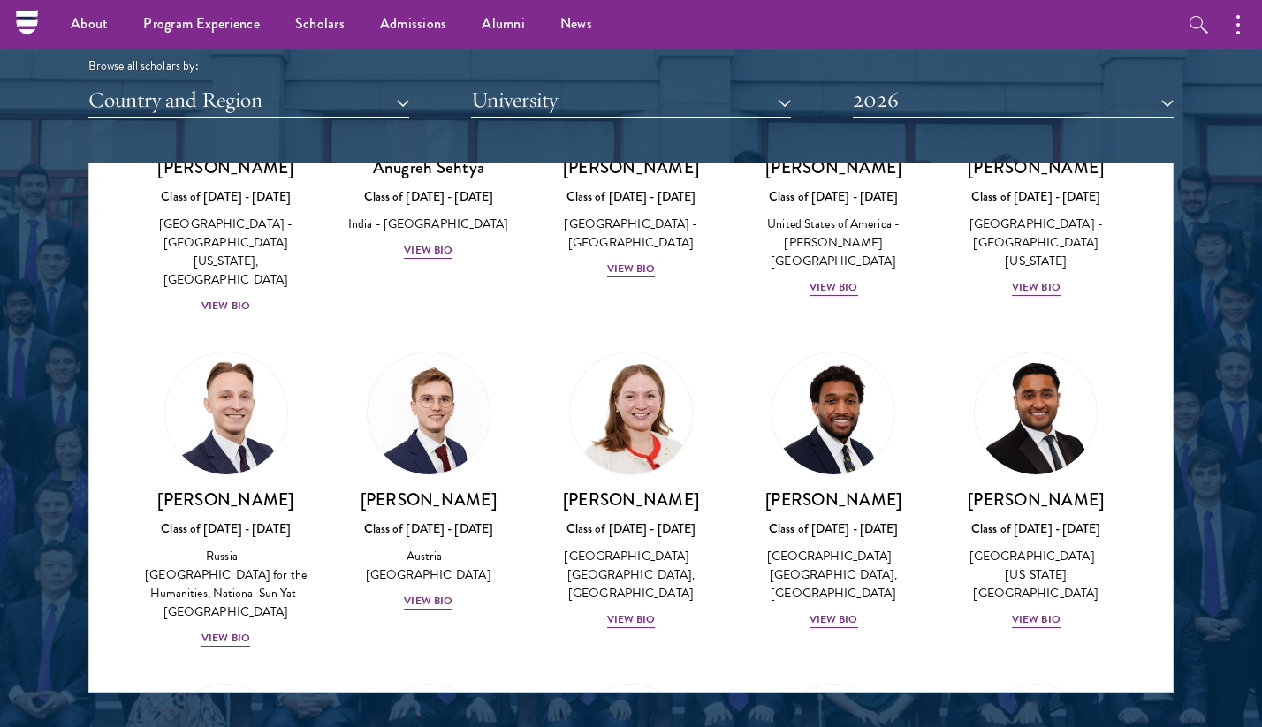
scroll to position [7557, 0]
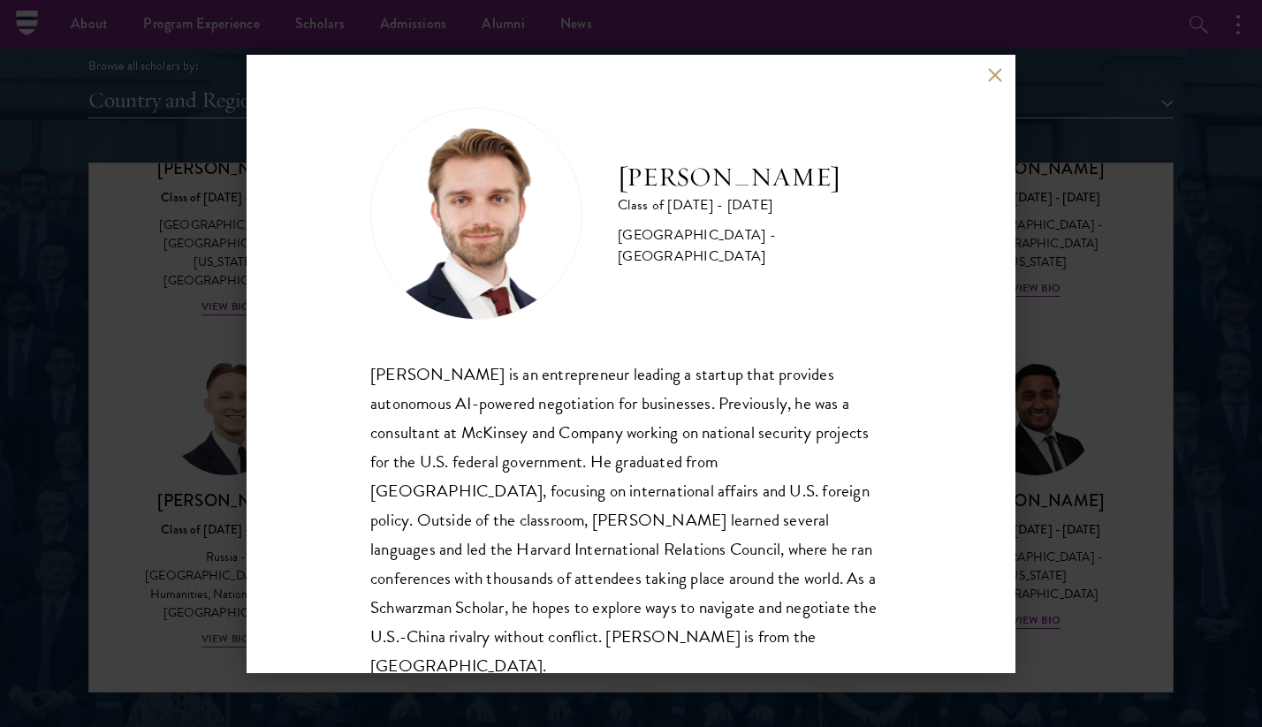
scroll to position [31, 0]
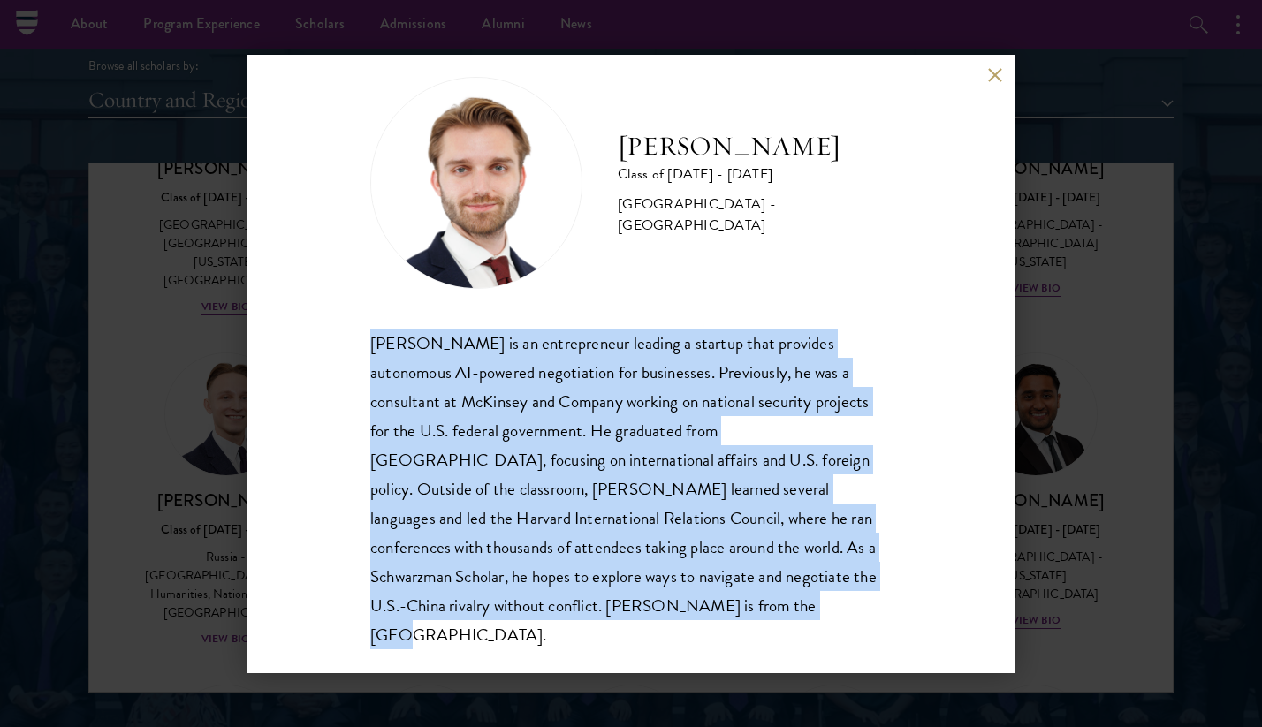
drag, startPoint x: 371, startPoint y: 338, endPoint x: 596, endPoint y: 603, distance: 346.7
click at [596, 603] on div "[PERSON_NAME] is an entrepreneur leading a startup that provides autonomous AI-…" at bounding box center [630, 490] width 521 height 322
copy div "[PERSON_NAME] is an entrepreneur leading a startup that provides autonomous AI-…"
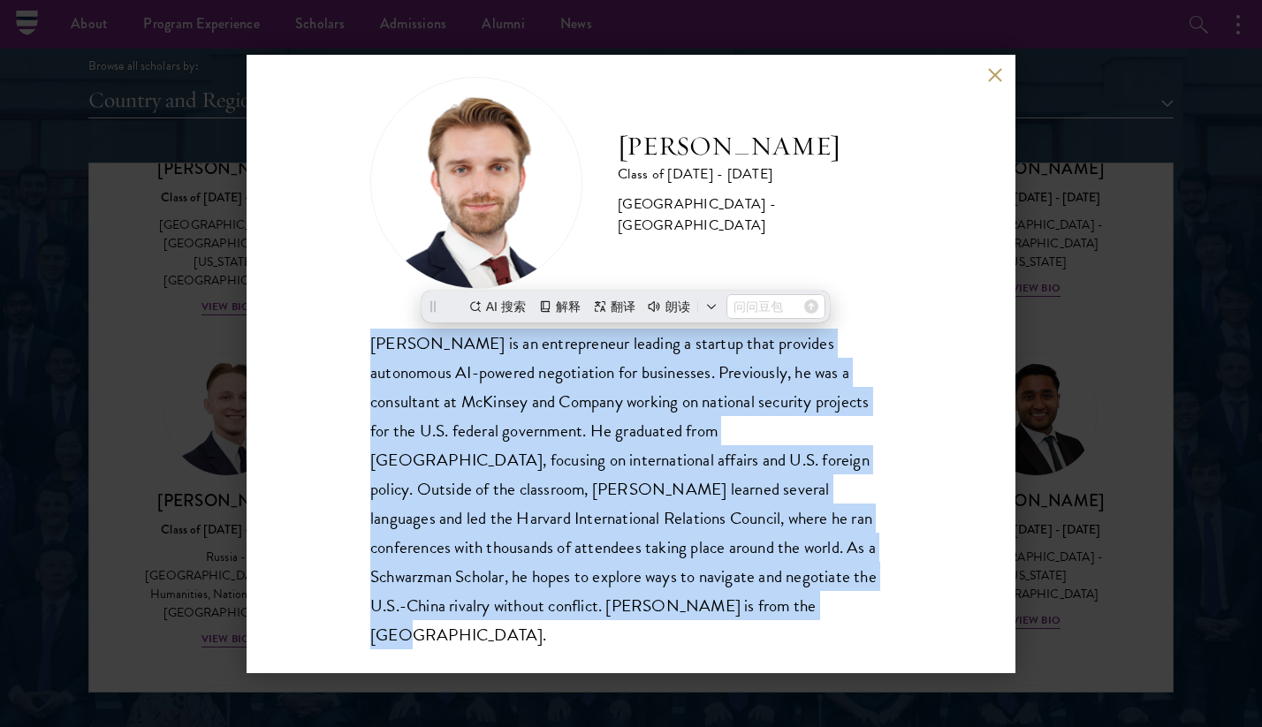
scroll to position [0, 0]
click at [916, 543] on div "[PERSON_NAME] Class of [DATE] - [DATE] [GEOGRAPHIC_DATA] - [GEOGRAPHIC_DATA] [P…" at bounding box center [631, 364] width 769 height 619
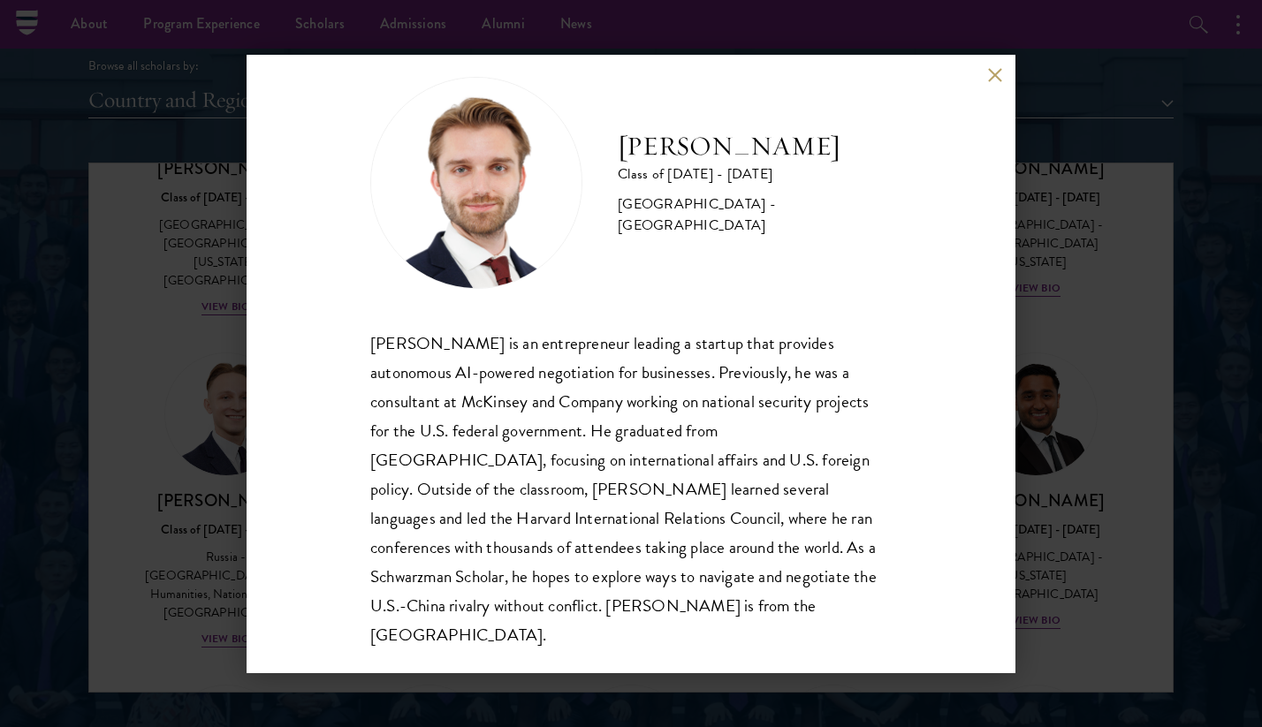
click at [1046, 493] on div "[PERSON_NAME] Class of [DATE] - [DATE] [GEOGRAPHIC_DATA] - [GEOGRAPHIC_DATA] [P…" at bounding box center [631, 363] width 1262 height 727
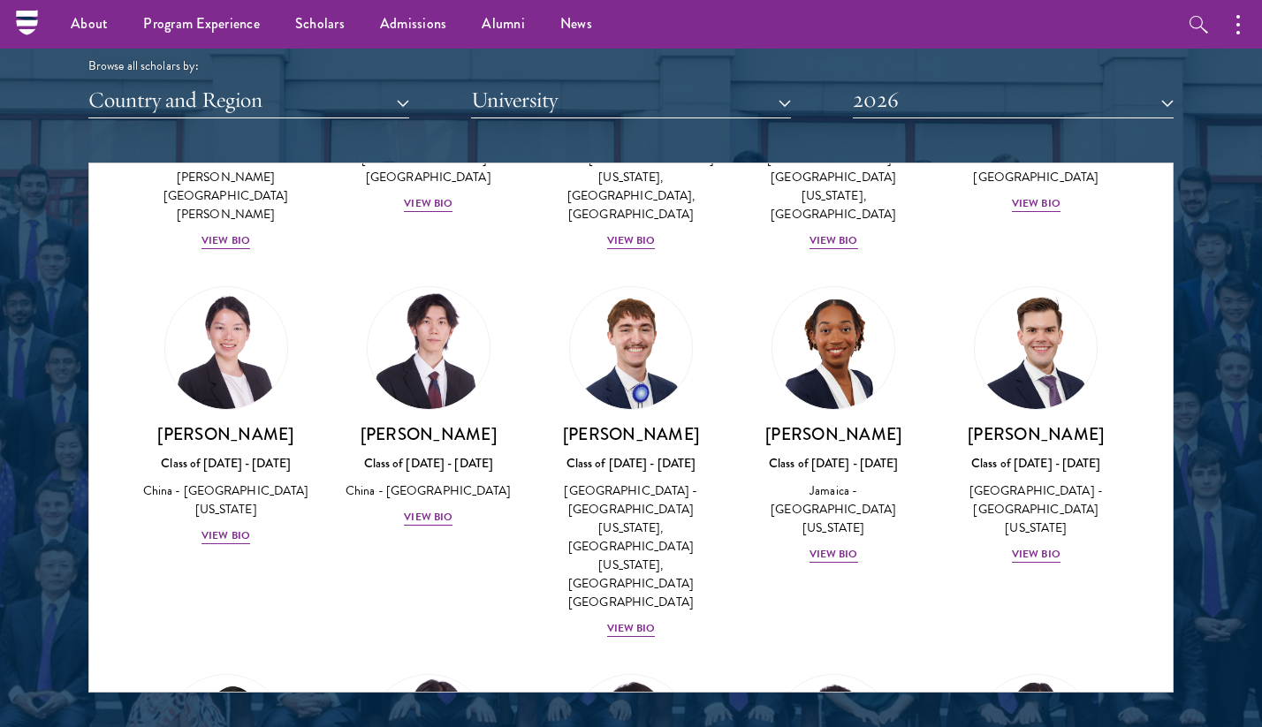
scroll to position [8637, 0]
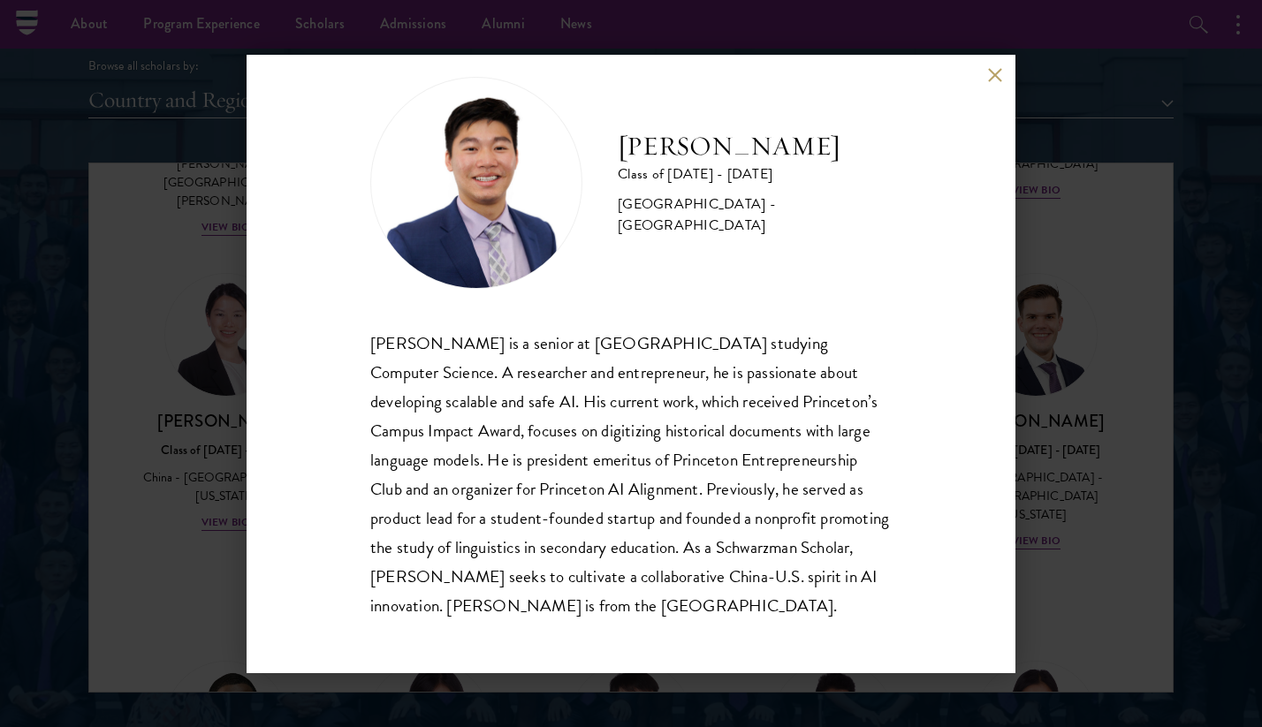
scroll to position [2210, 0]
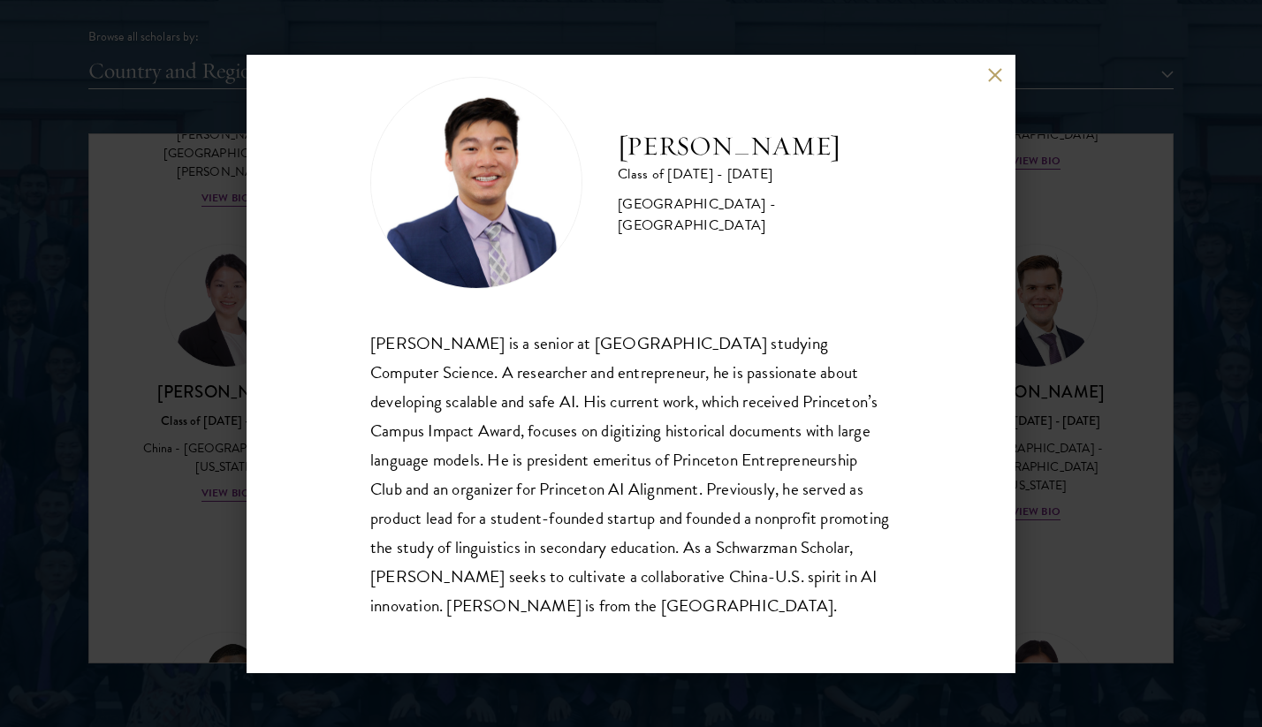
click at [997, 65] on div "[PERSON_NAME] Class of [DATE] - [DATE] [GEOGRAPHIC_DATA] - [GEOGRAPHIC_DATA] [P…" at bounding box center [631, 364] width 769 height 619
click at [995, 68] on button at bounding box center [994, 75] width 15 height 15
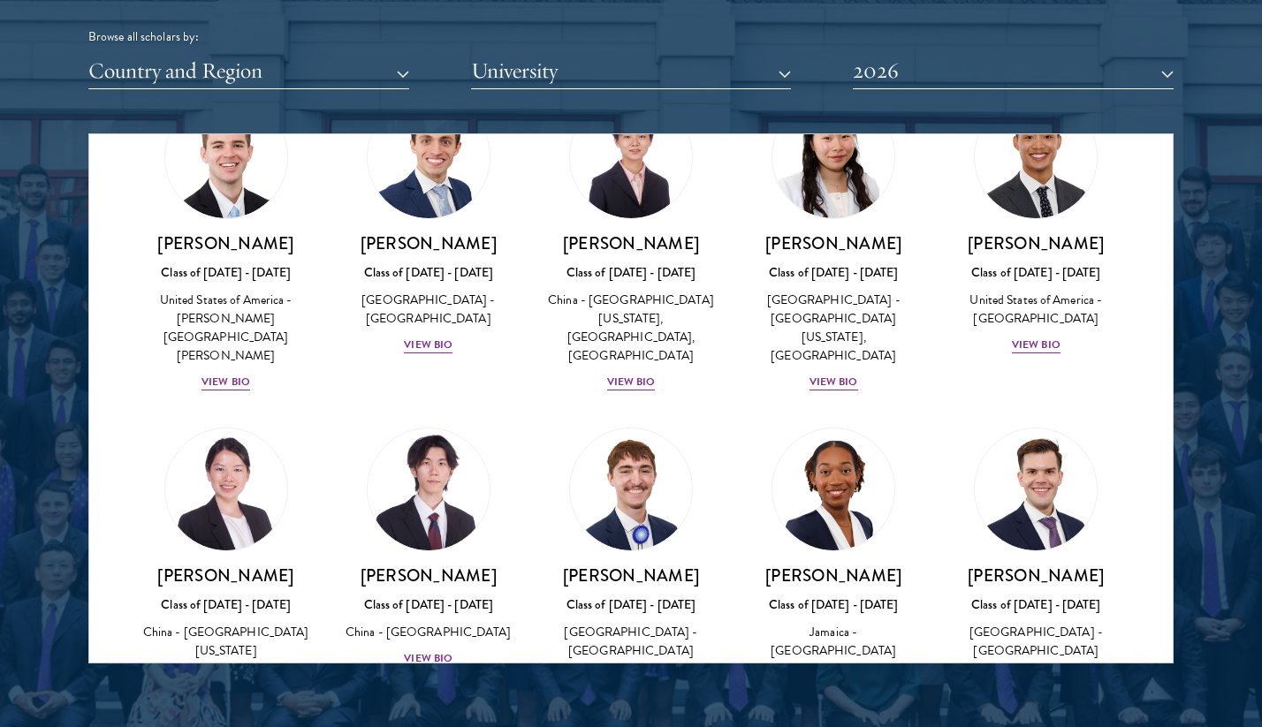
scroll to position [8437, 0]
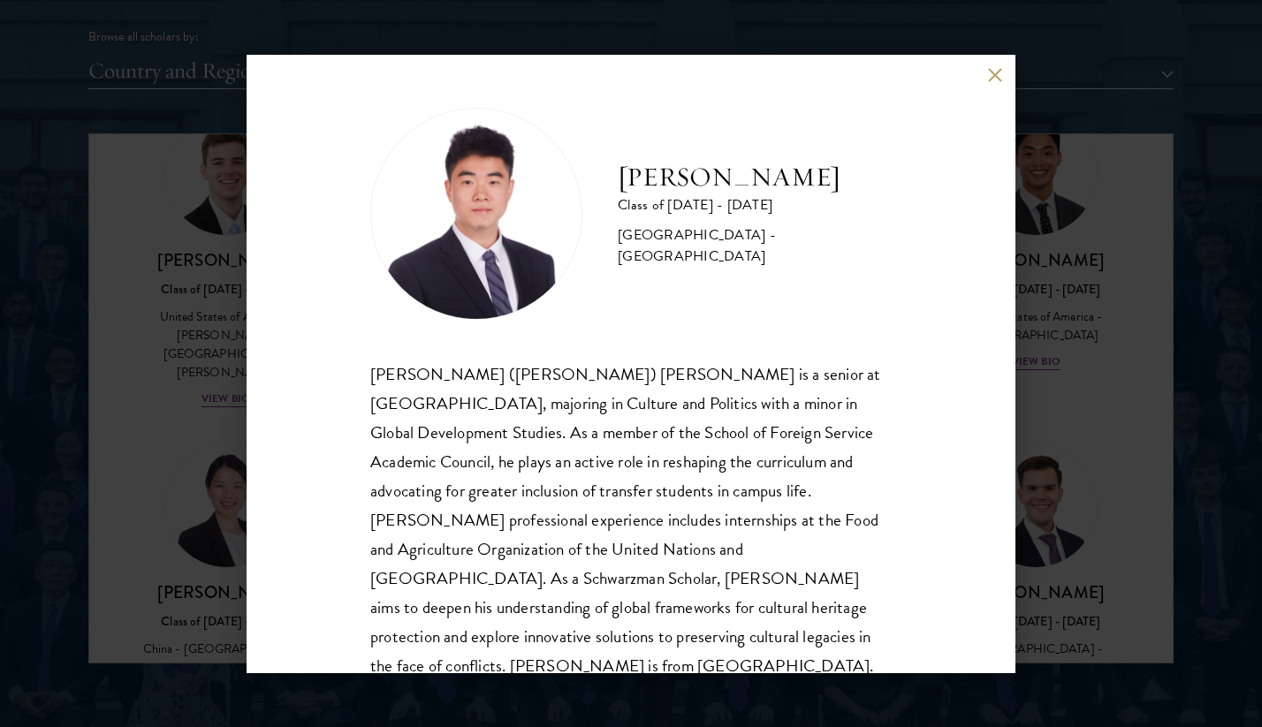
scroll to position [31, 0]
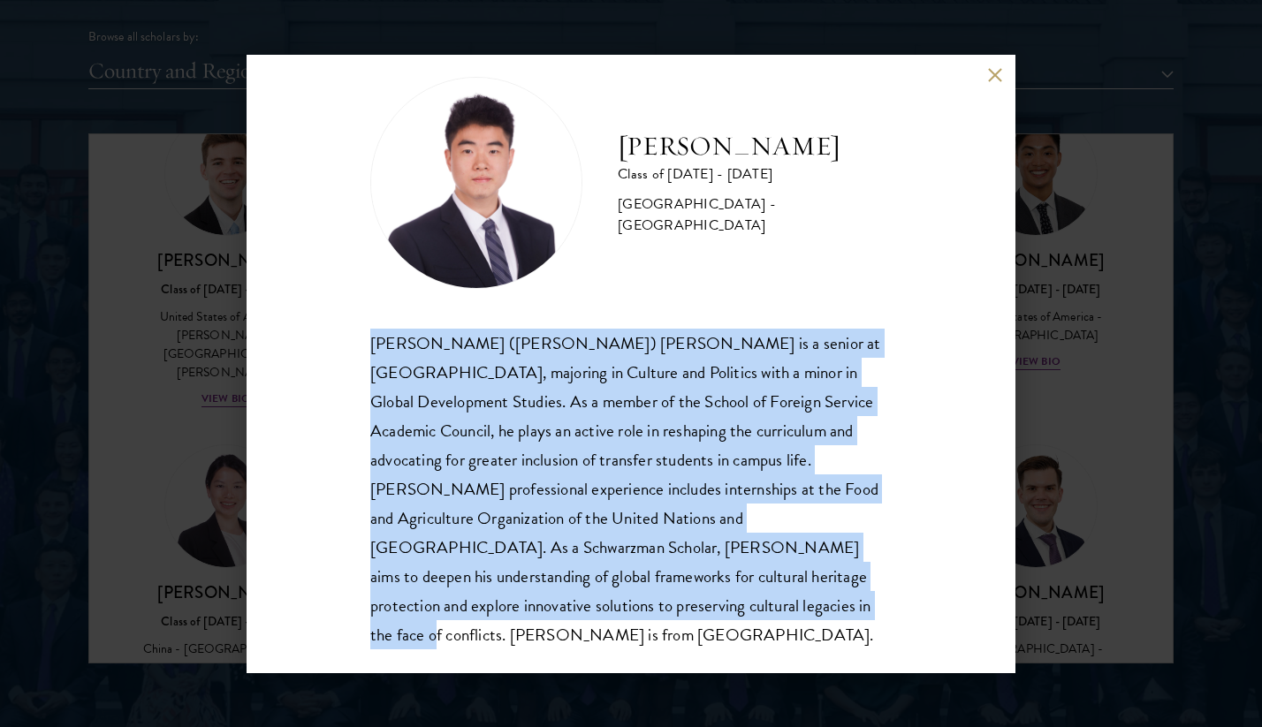
drag, startPoint x: 368, startPoint y: 332, endPoint x: 658, endPoint y: 645, distance: 427.1
click at [658, 645] on div "[PERSON_NAME] Class of [DATE] - [DATE] [GEOGRAPHIC_DATA] - [GEOGRAPHIC_DATA] [P…" at bounding box center [631, 364] width 769 height 619
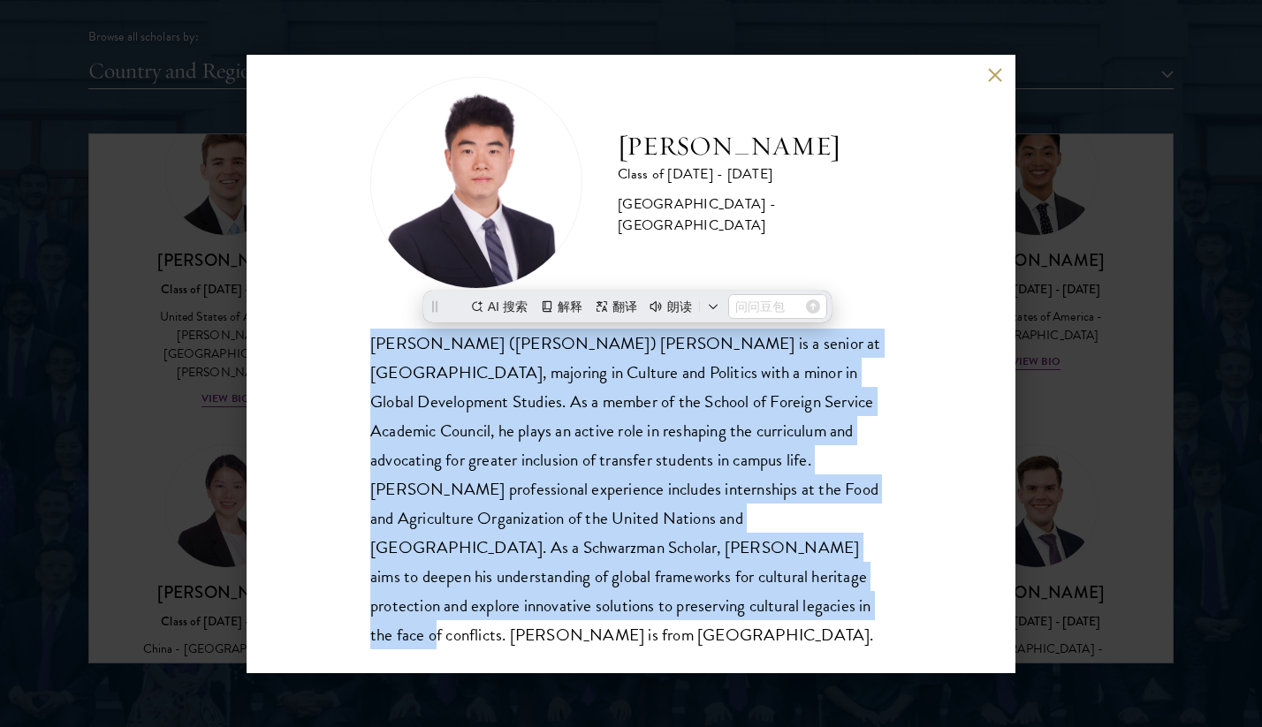
copy div "[PERSON_NAME] ([PERSON_NAME]) [PERSON_NAME] is a senior at [GEOGRAPHIC_DATA], m…"
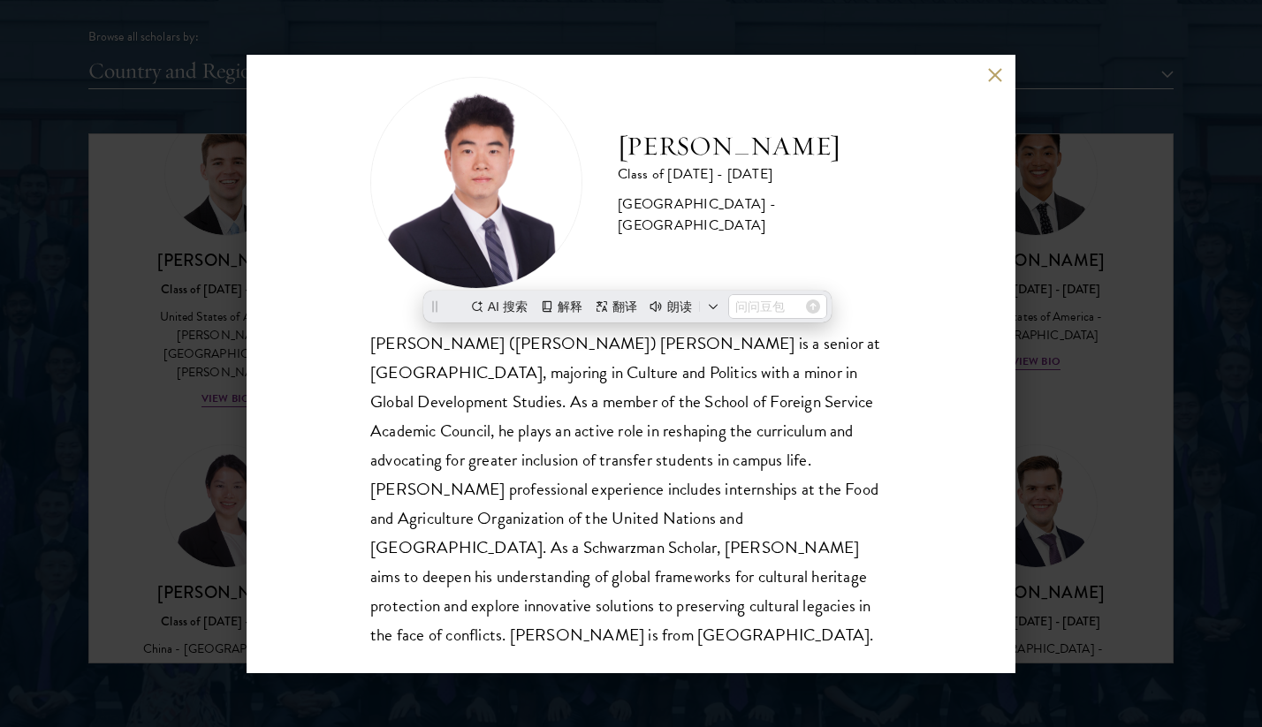
click at [626, 499] on div "[PERSON_NAME] ([PERSON_NAME]) [PERSON_NAME] is a senior at [GEOGRAPHIC_DATA], m…" at bounding box center [630, 490] width 521 height 322
